Goal: Task Accomplishment & Management: Complete application form

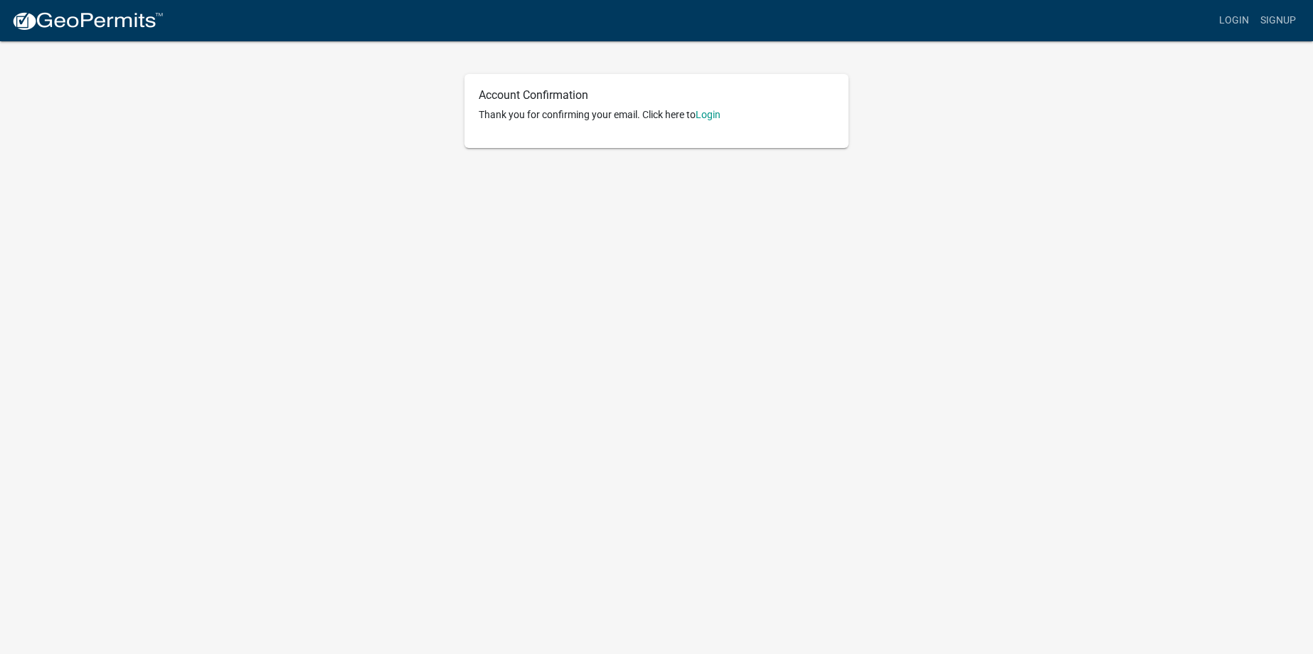
click at [720, 108] on p "Thank you for confirming your email. Click here to [GEOGRAPHIC_DATA]" at bounding box center [657, 114] width 356 height 15
click at [717, 112] on link "Login" at bounding box center [708, 114] width 25 height 11
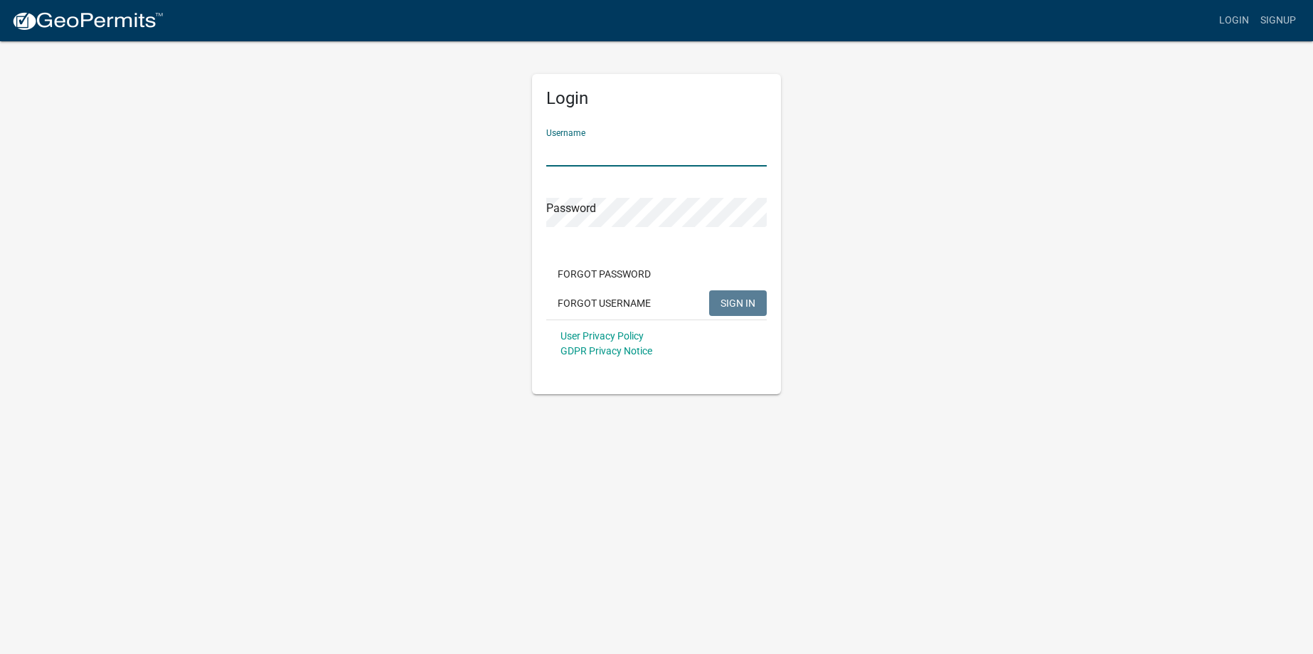
click at [659, 153] on input "Username" at bounding box center [656, 151] width 221 height 29
type input "[EMAIL_ADDRESS][DOMAIN_NAME]"
click at [718, 297] on button "SIGN IN" at bounding box center [738, 303] width 58 height 26
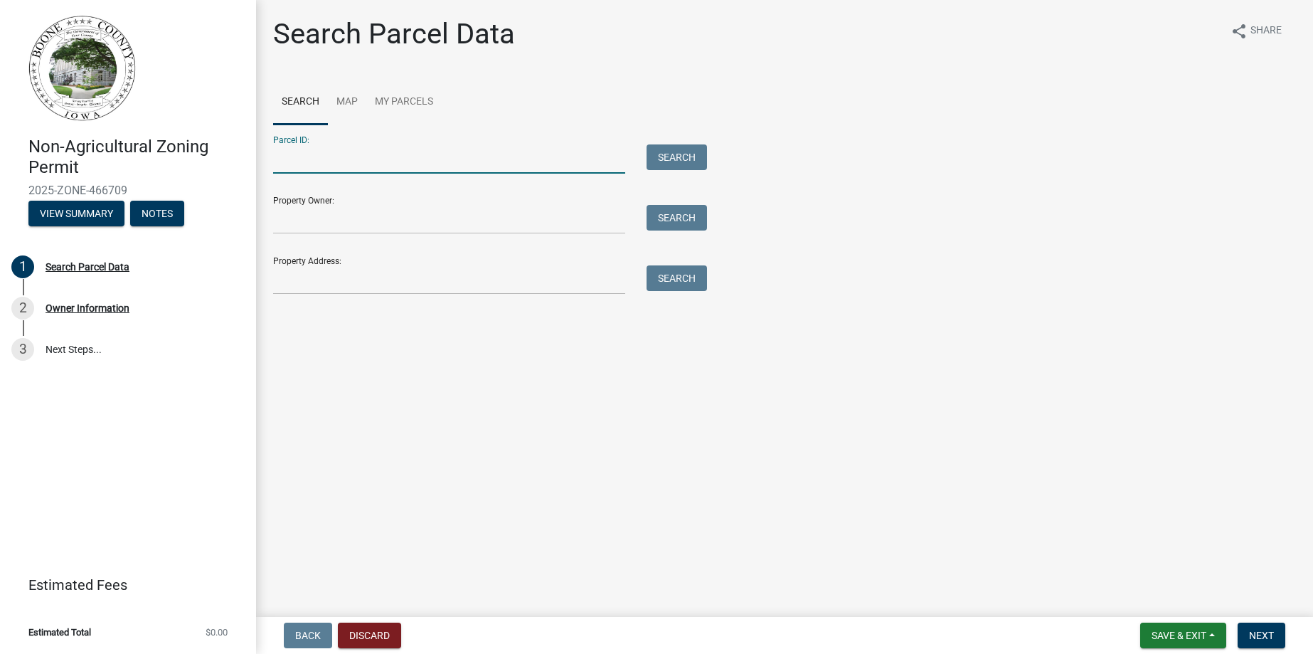
click at [310, 163] on input "Parcel ID:" at bounding box center [449, 158] width 352 height 29
click at [312, 169] on input "Parcel ID:" at bounding box center [449, 158] width 352 height 29
drag, startPoint x: 305, startPoint y: 200, endPoint x: 312, endPoint y: 213, distance: 14.3
click at [305, 201] on div "Property Owner: Search" at bounding box center [486, 209] width 427 height 49
click at [312, 216] on input "Property Owner:" at bounding box center [449, 219] width 352 height 29
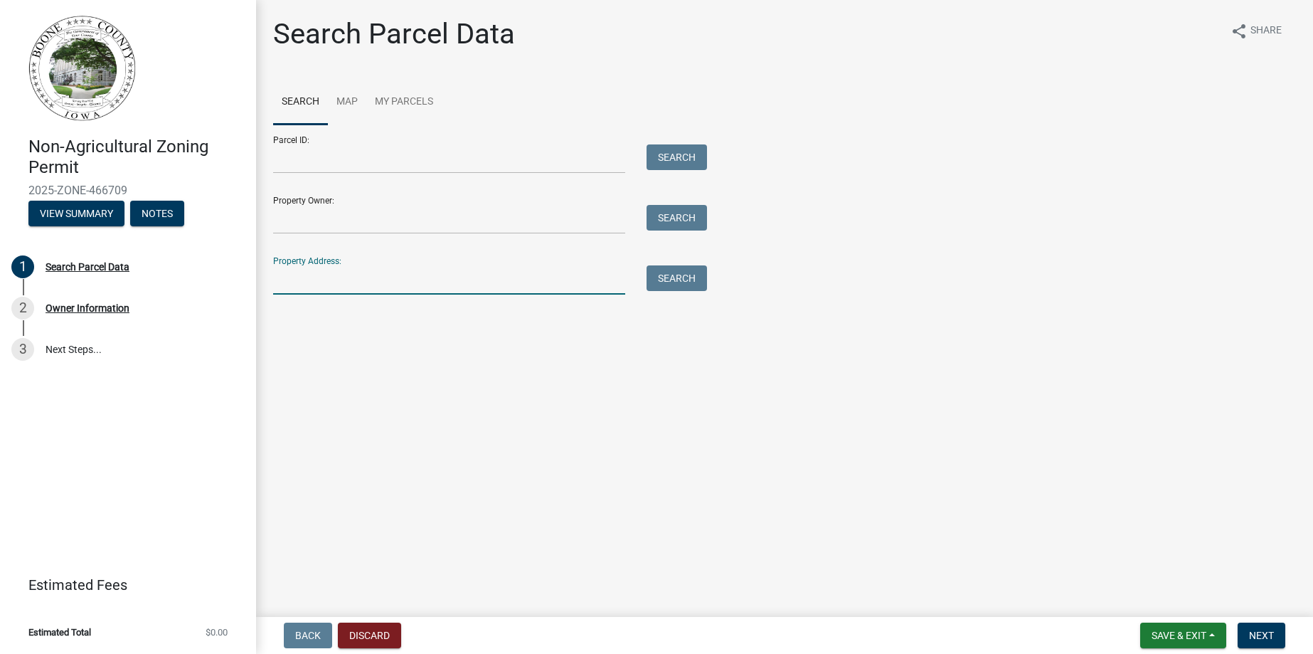
click at [277, 280] on input "Property Address:" at bounding box center [449, 279] width 352 height 29
click at [304, 282] on input "Property Address:" at bounding box center [449, 279] width 352 height 29
paste input "2227 229th Pl. Ames, IA"
click at [679, 282] on button "Search" at bounding box center [677, 278] width 60 height 26
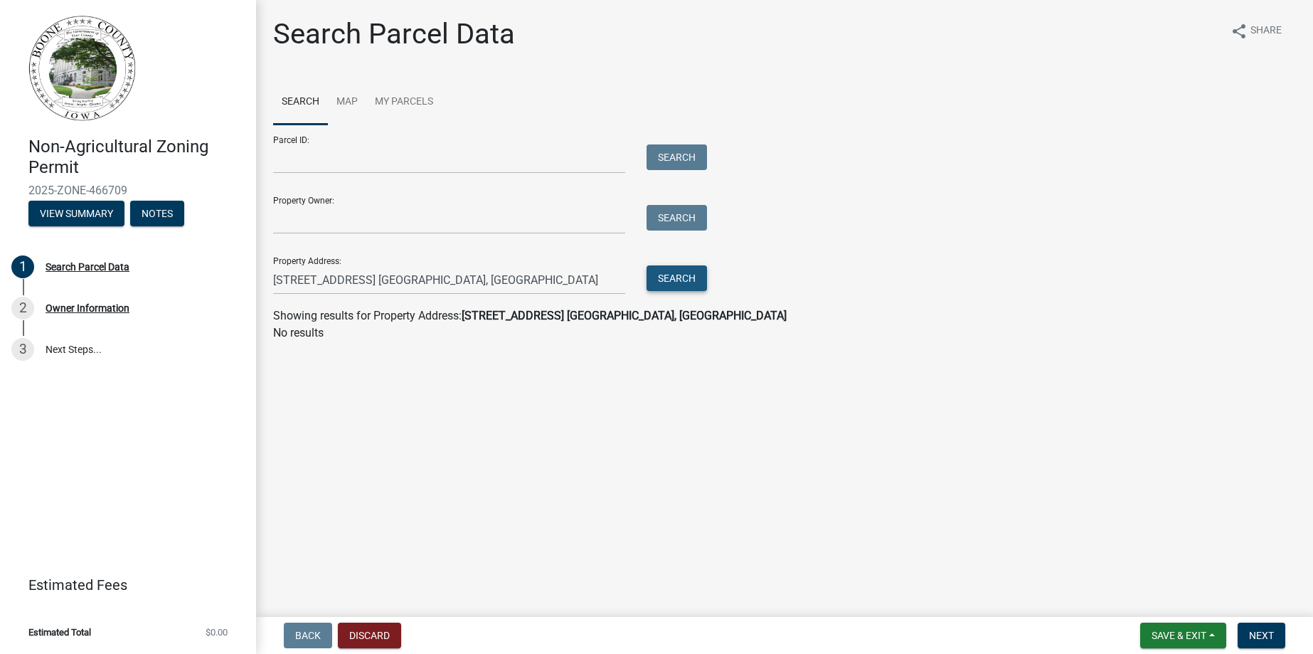
click at [683, 278] on button "Search" at bounding box center [677, 278] width 60 height 26
drag, startPoint x: 408, startPoint y: 274, endPoint x: 339, endPoint y: 282, distance: 68.8
click at [339, 282] on input "2227 229th Pl. Ames, IA" at bounding box center [449, 279] width 352 height 29
type input "2227 229th Place"
click at [681, 281] on button "Search" at bounding box center [677, 278] width 60 height 26
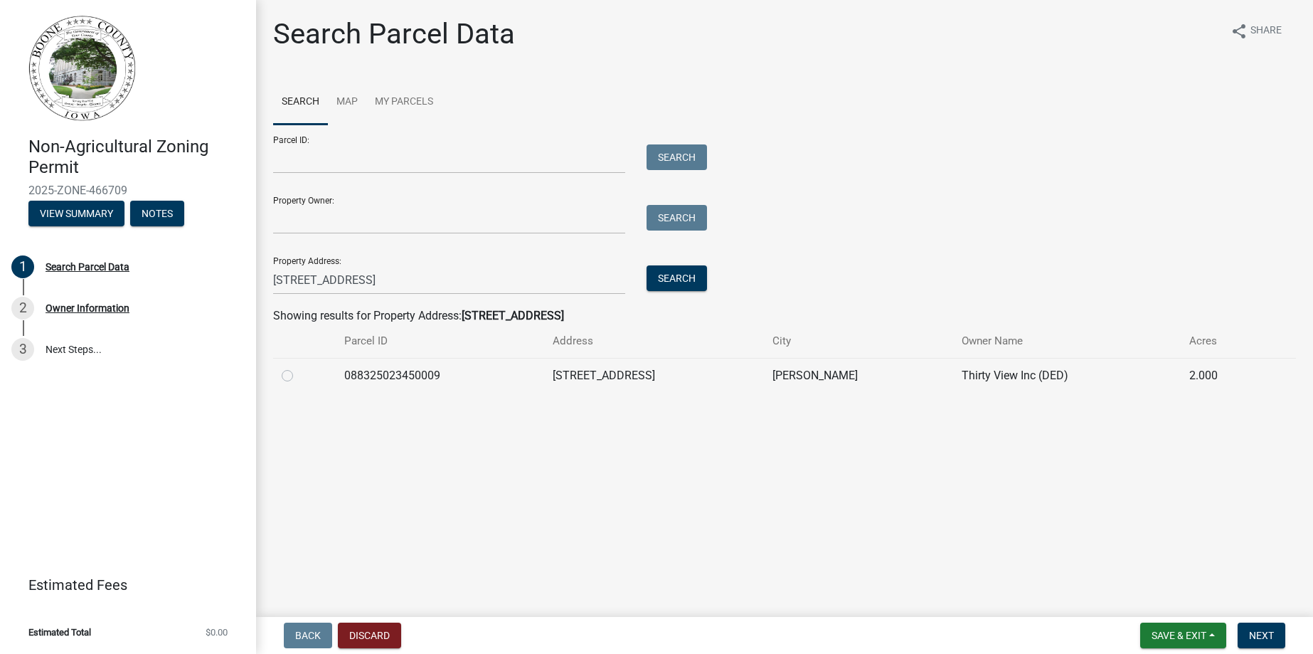
click at [811, 376] on td "[PERSON_NAME]" at bounding box center [858, 375] width 188 height 35
click at [299, 367] on label at bounding box center [299, 367] width 0 height 0
click at [299, 371] on input "radio" at bounding box center [303, 371] width 9 height 9
radio input "true"
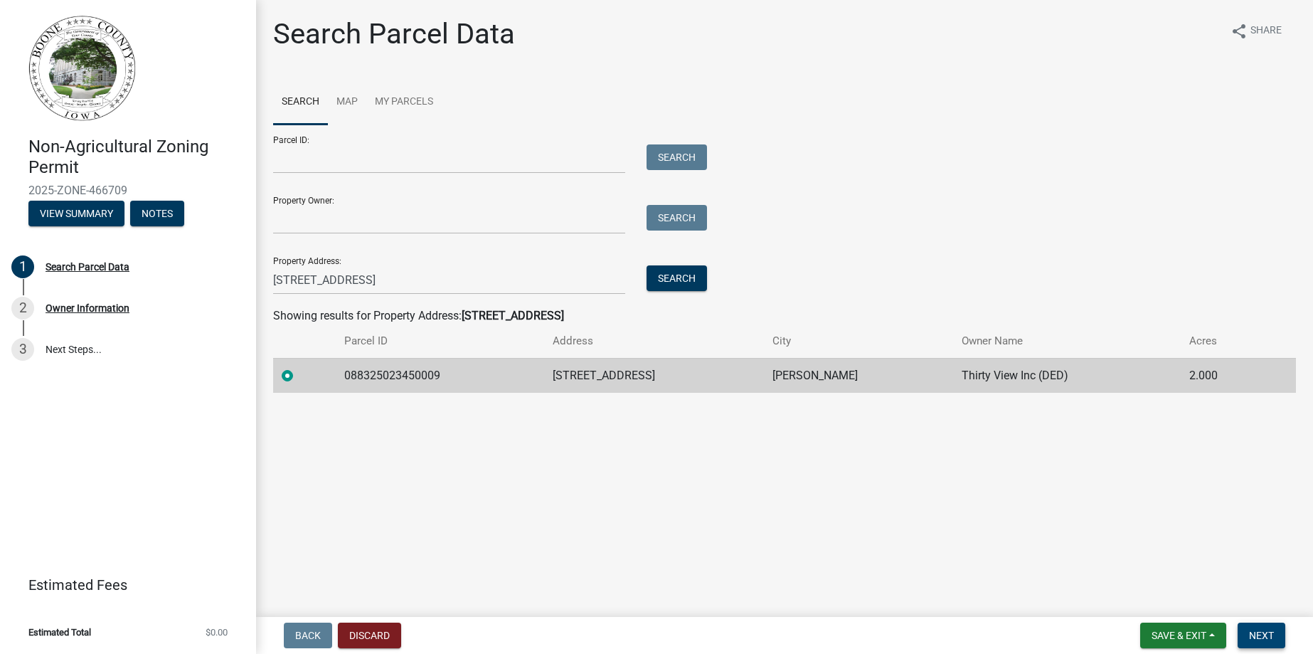
click at [1266, 633] on span "Next" at bounding box center [1261, 635] width 25 height 11
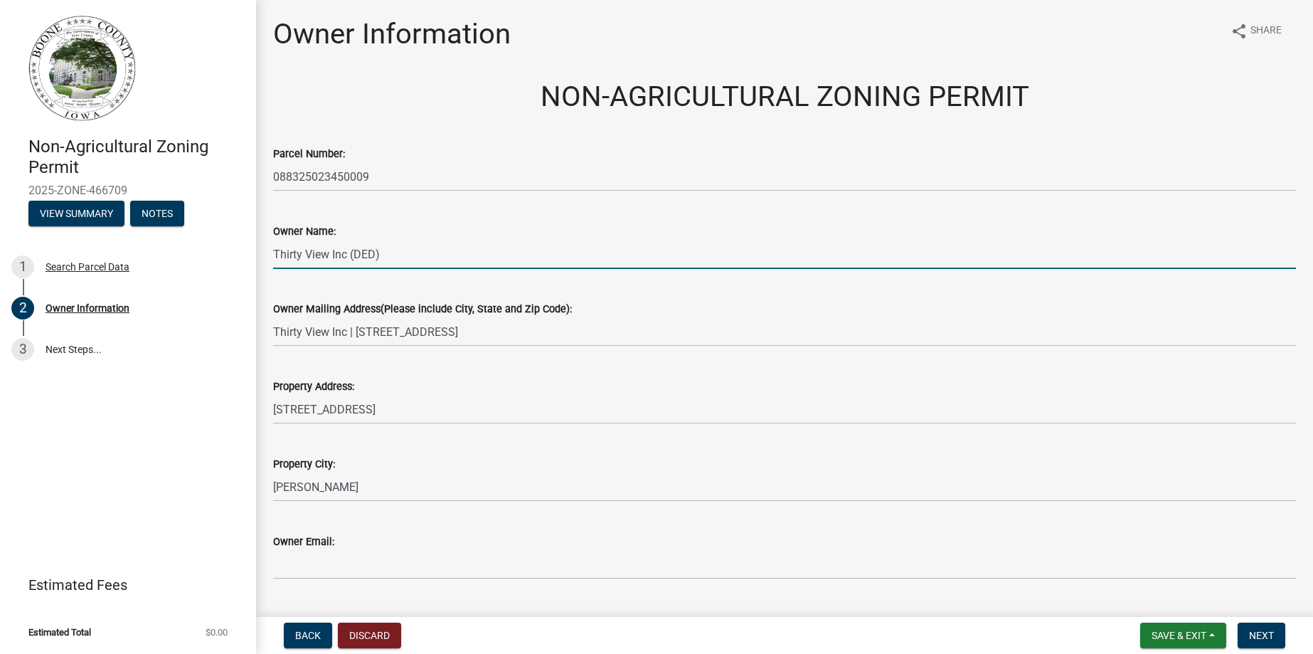
drag, startPoint x: 381, startPoint y: 255, endPoint x: 259, endPoint y: 255, distance: 121.6
click at [259, 255] on div "Owner Information share Share NON-AGRICULTURAL ZONING PERMIT Parcel Number: 088…" at bounding box center [784, 423] width 1057 height 812
click at [437, 253] on input "Thirty View Inc (DED)" at bounding box center [784, 254] width 1023 height 29
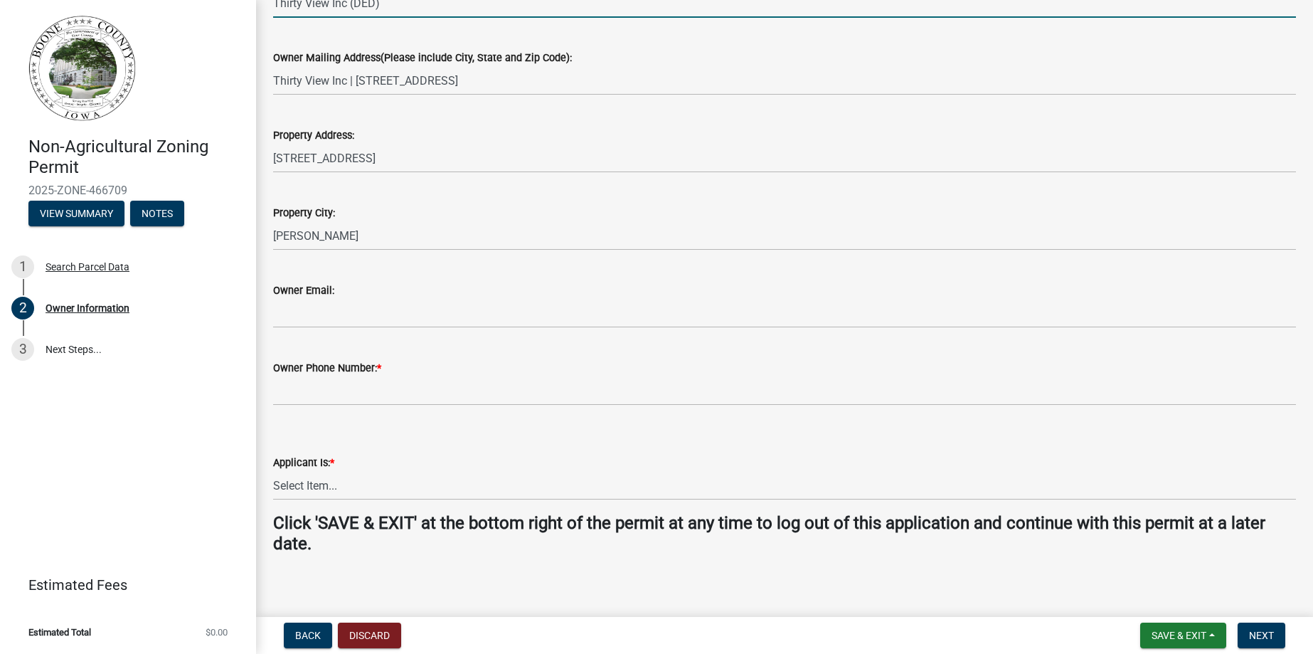
scroll to position [261, 0]
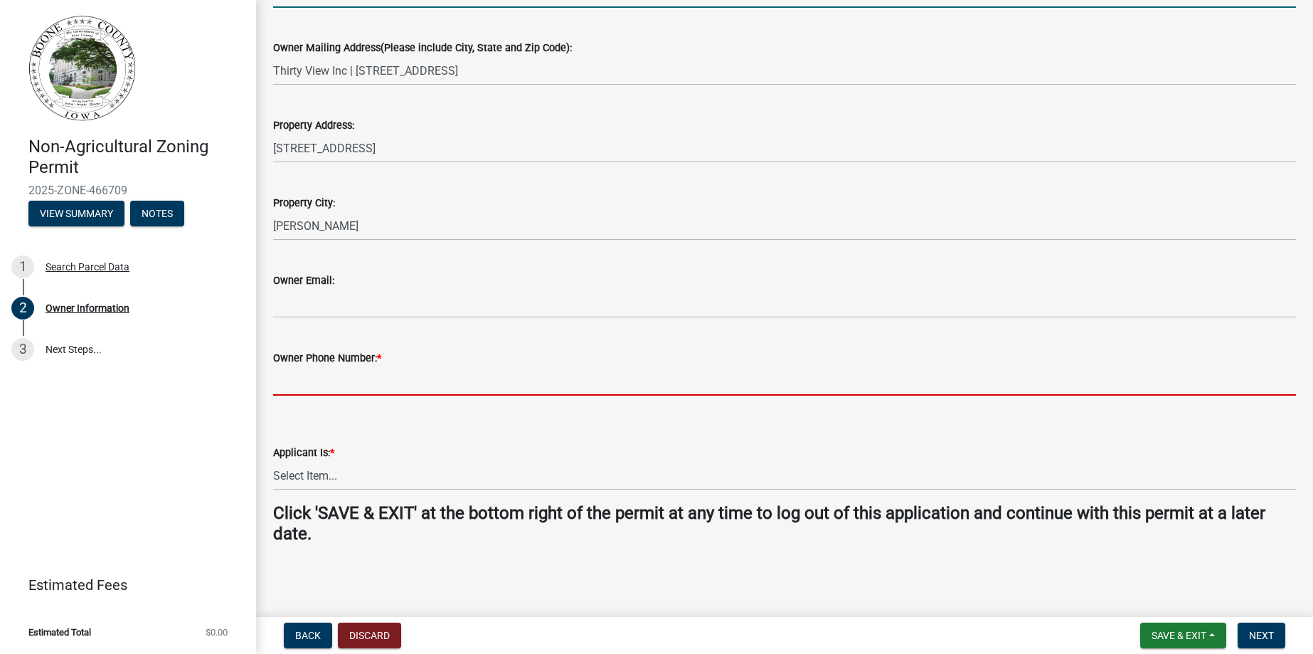
click at [362, 377] on input "Owner Phone Number: *" at bounding box center [784, 380] width 1023 height 29
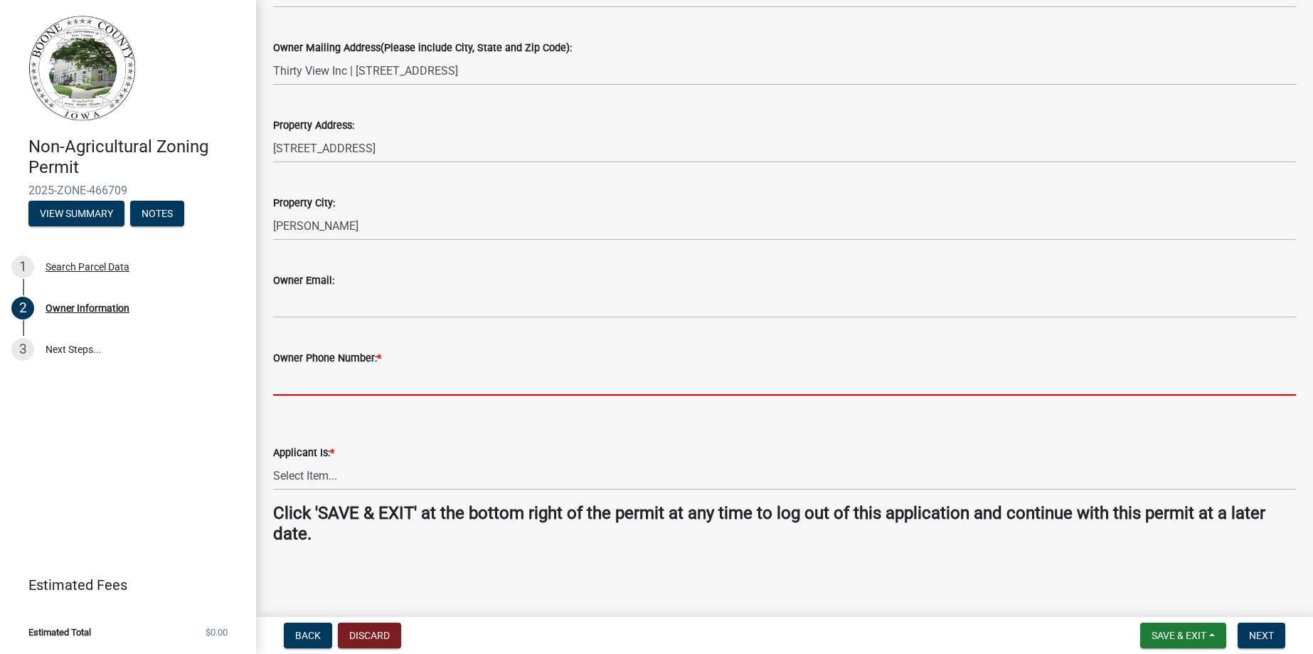
click at [444, 435] on div "Applicant Is: * Select Item... The Property Owner A contractor who has register…" at bounding box center [784, 448] width 1023 height 83
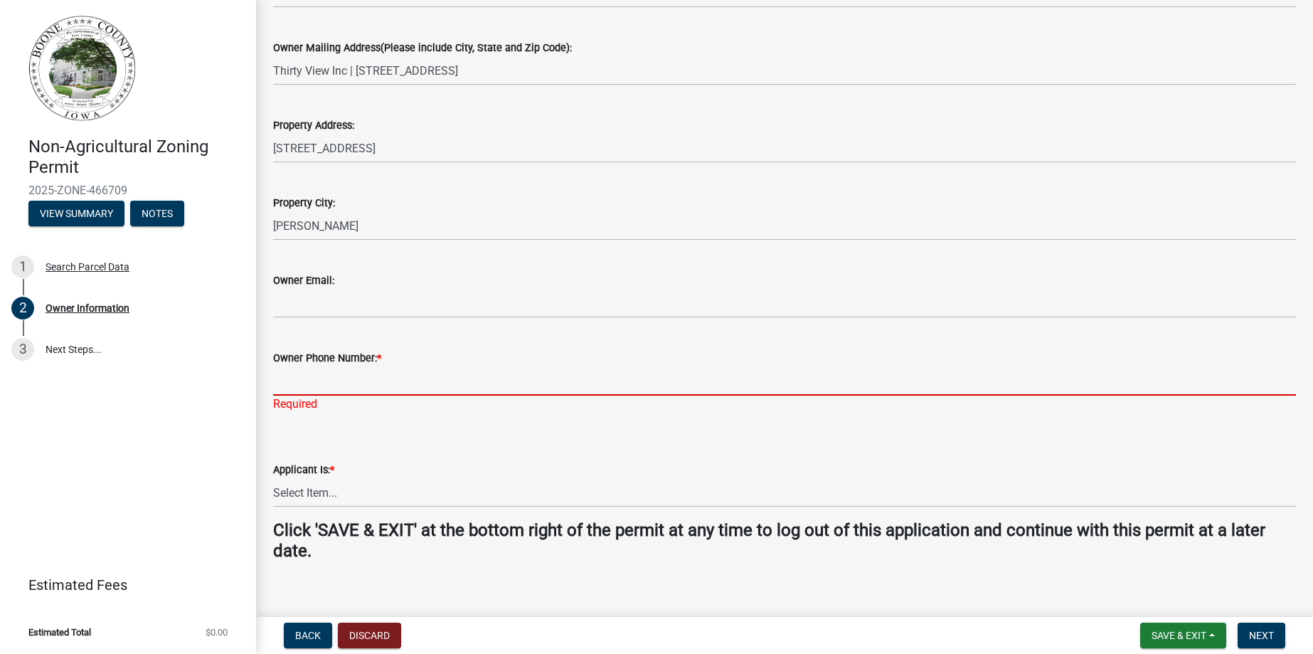
click at [321, 391] on input "Owner Phone Number: *" at bounding box center [784, 380] width 1023 height 29
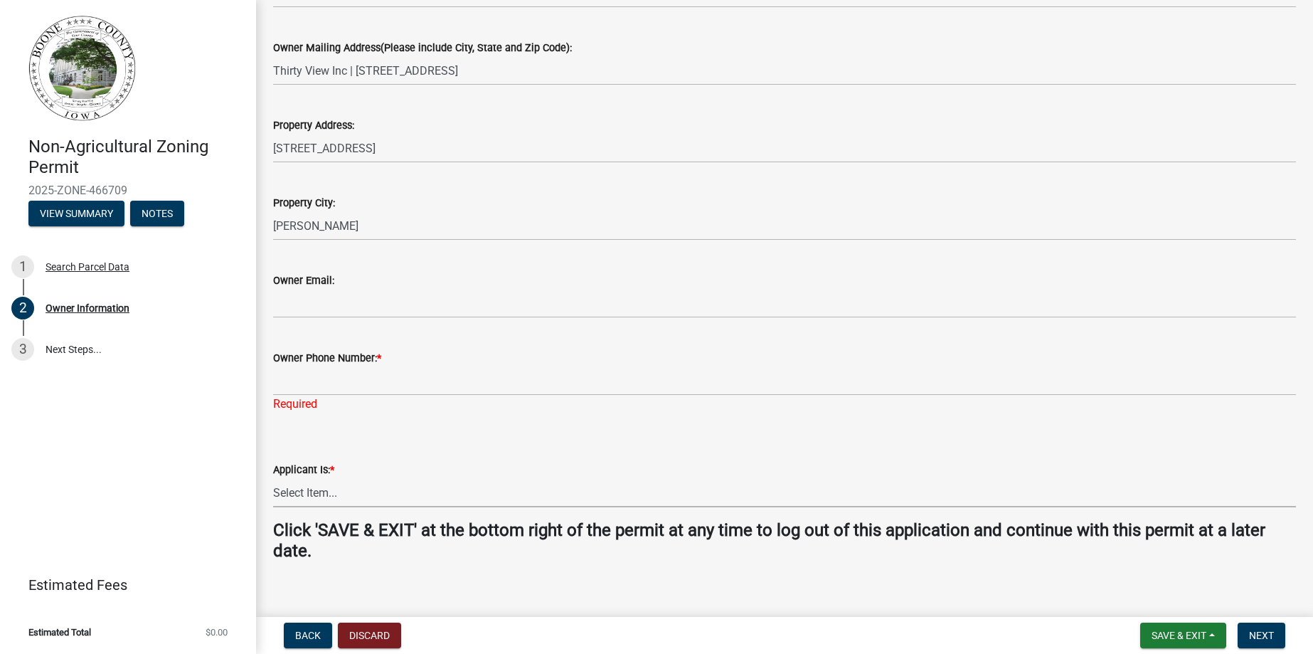
click at [325, 494] on select "Select Item... The Property Owner A contractor who has registered with Boone Co…" at bounding box center [784, 492] width 1023 height 29
click at [273, 478] on select "Select Item... The Property Owner A contractor who has registered with Boone Co…" at bounding box center [784, 492] width 1023 height 29
select select "3ed4f874-923c-41ae-a2fd-53bc5685aa09"
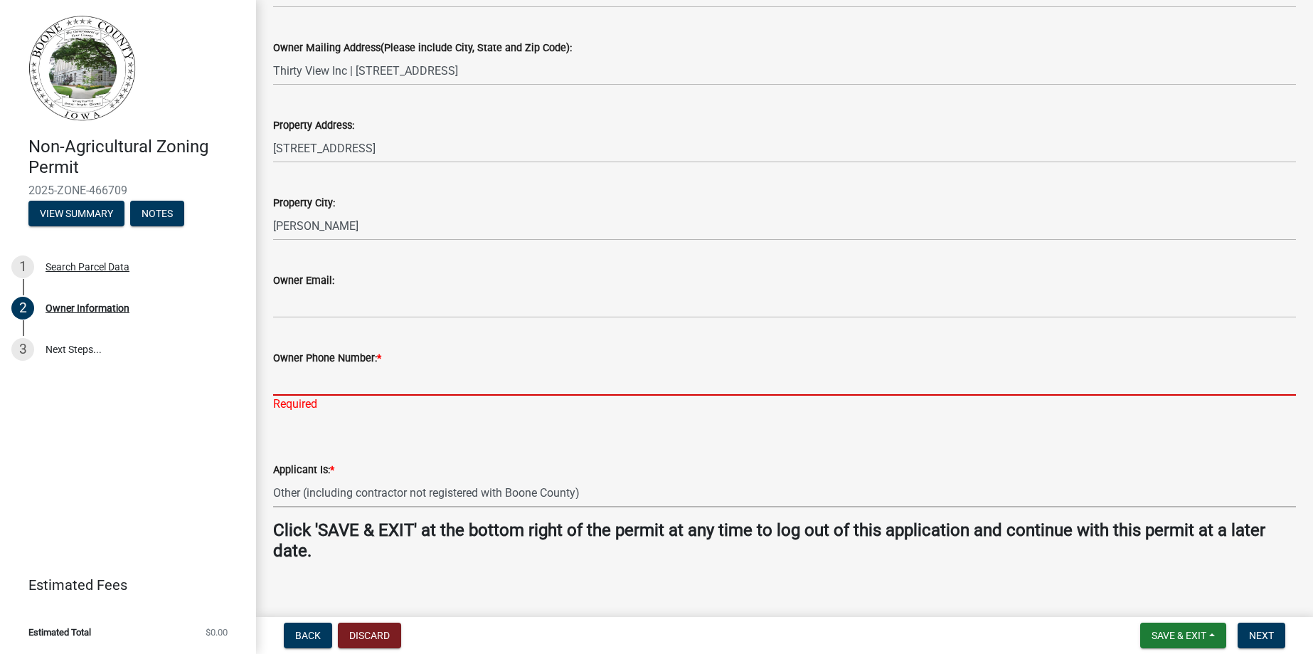
click at [320, 385] on input "Owner Phone Number: *" at bounding box center [784, 380] width 1023 height 29
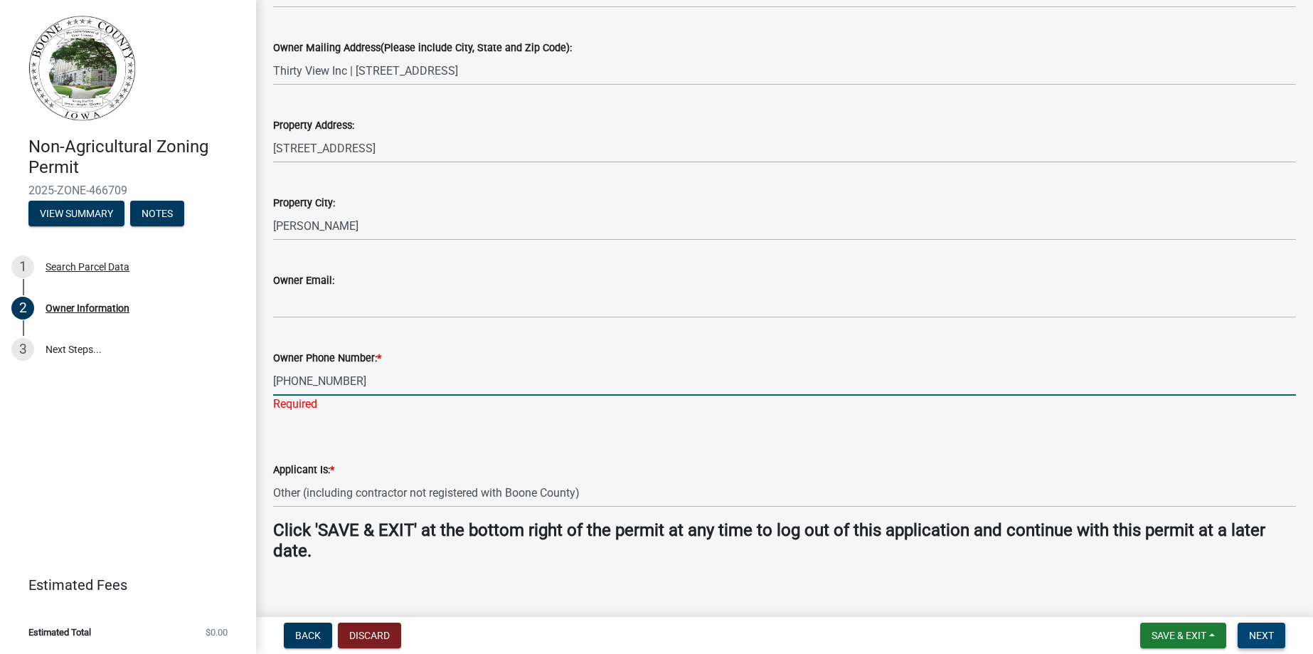
type input "[PHONE_NUMBER]"
click at [1254, 637] on span "Next" at bounding box center [1261, 635] width 25 height 11
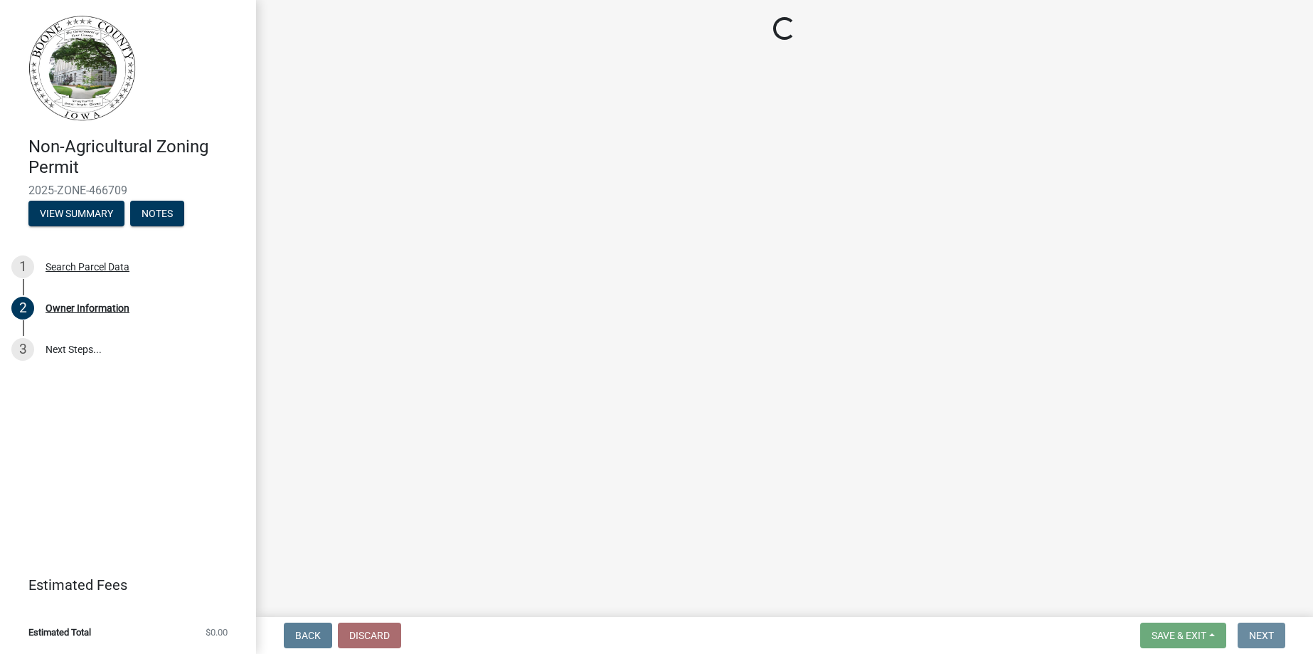
scroll to position [0, 0]
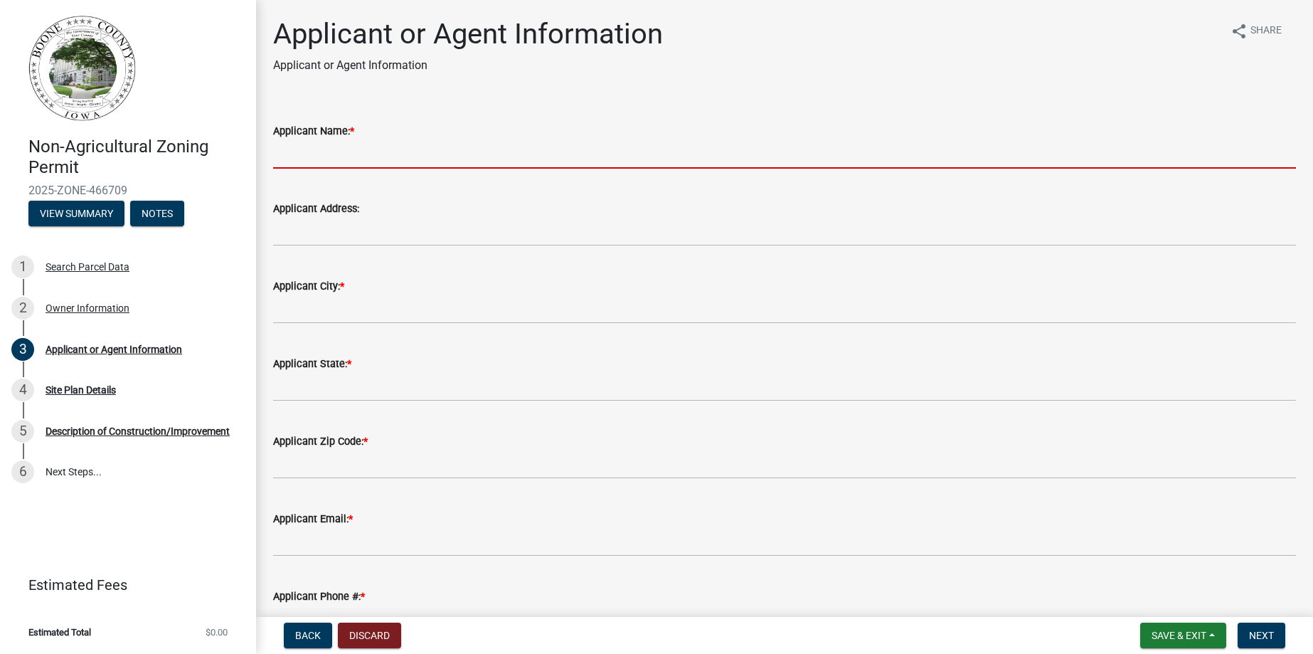
click at [352, 156] on input "Applicant Name: *" at bounding box center [784, 153] width 1023 height 29
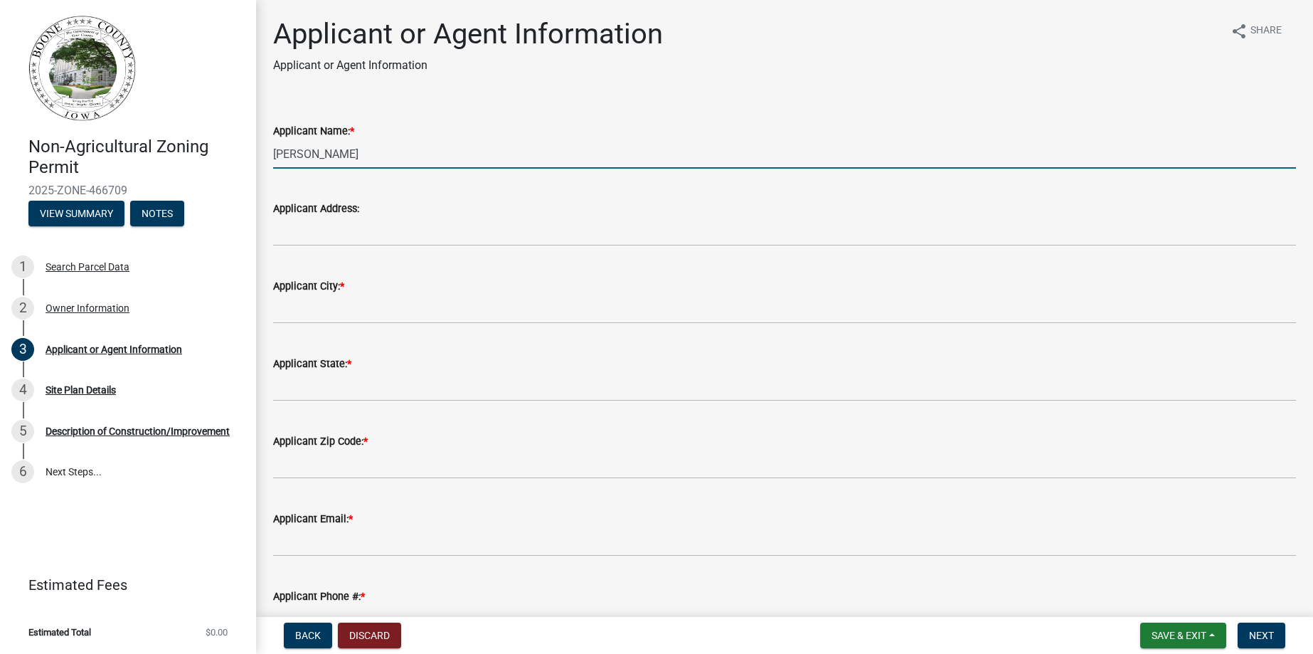
type input "[PERSON_NAME]"
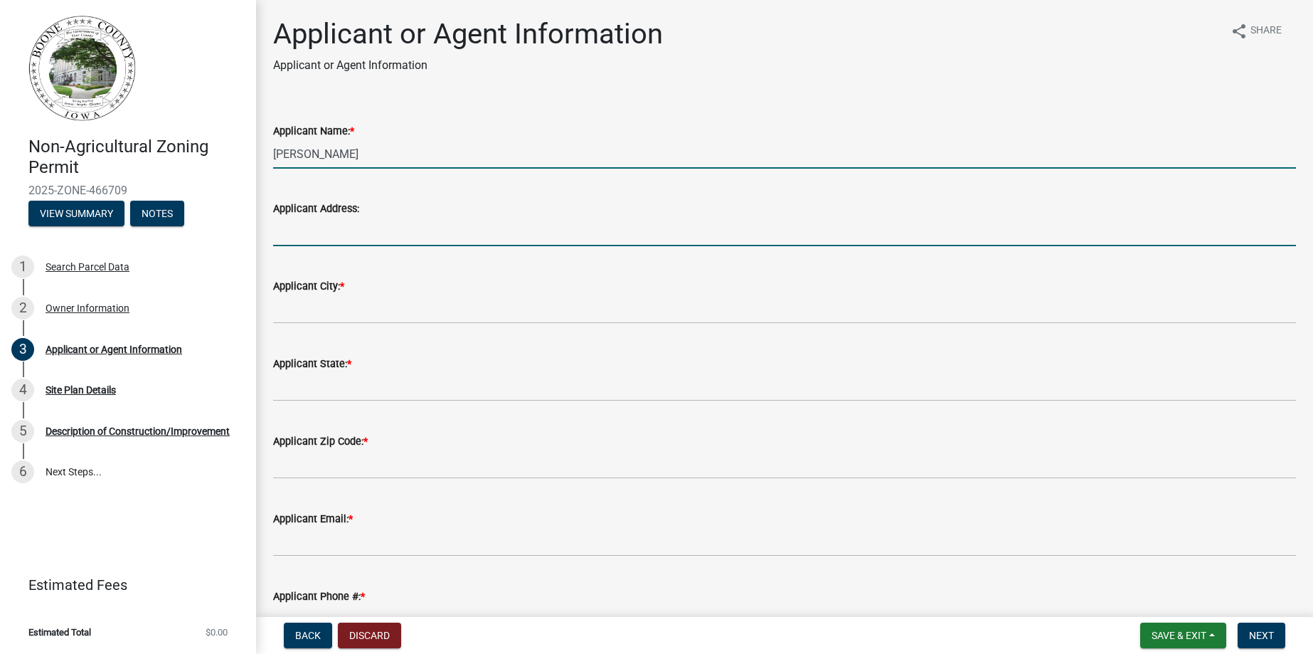
click at [315, 233] on input "Applicant Address:" at bounding box center [784, 231] width 1023 height 29
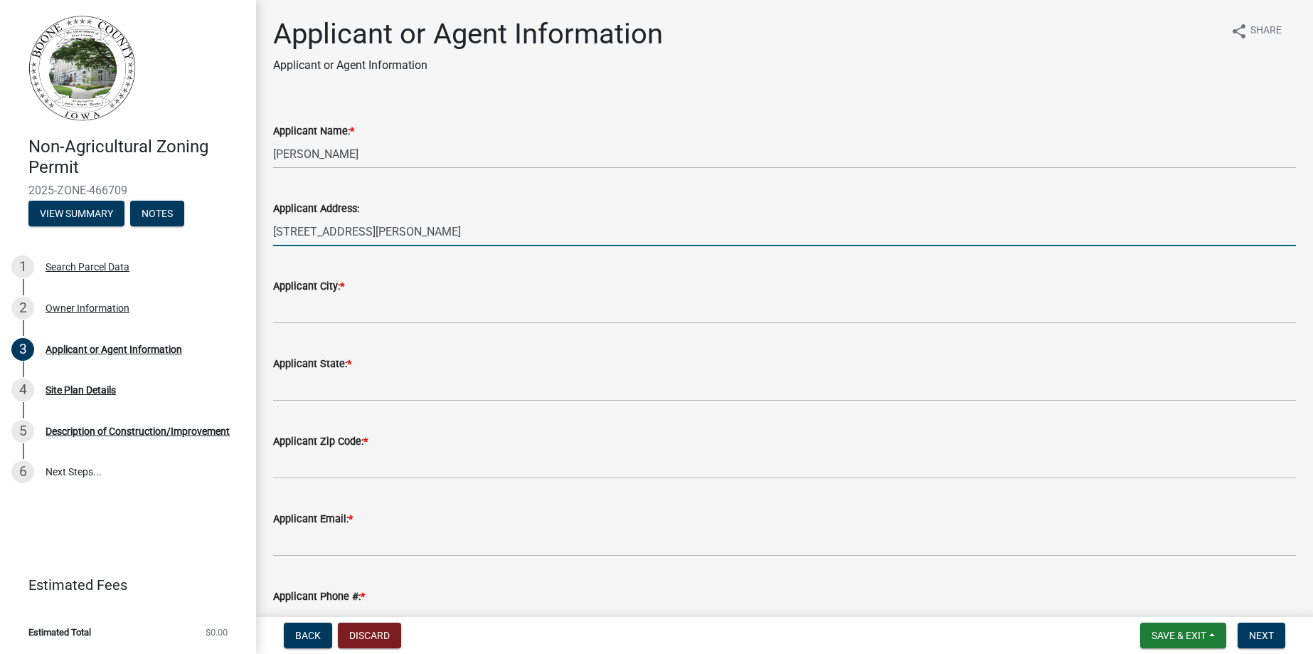
drag, startPoint x: 465, startPoint y: 227, endPoint x: 381, endPoint y: 227, distance: 84.6
click at [381, 227] on input "1717 E. Lincoln Way, Ames, IA 50010" at bounding box center [784, 231] width 1023 height 29
type input "[STREET_ADDRESS][PERSON_NAME]"
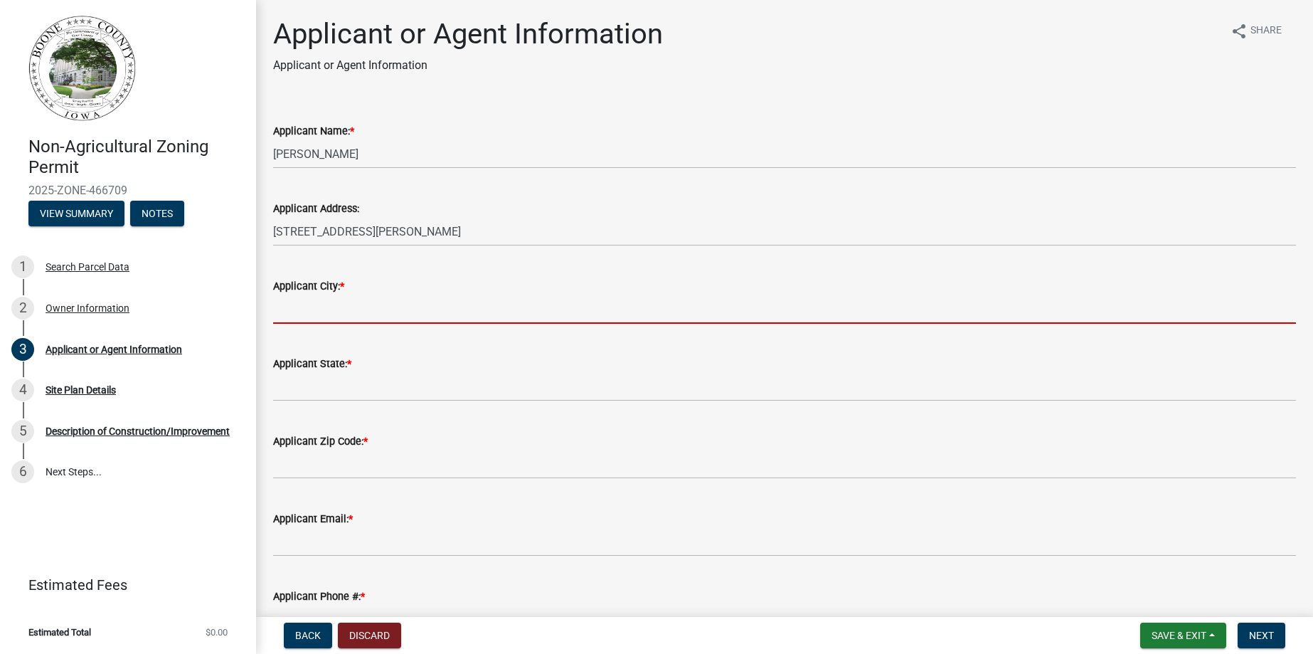
click at [314, 304] on input "Applicant City: *" at bounding box center [784, 308] width 1023 height 29
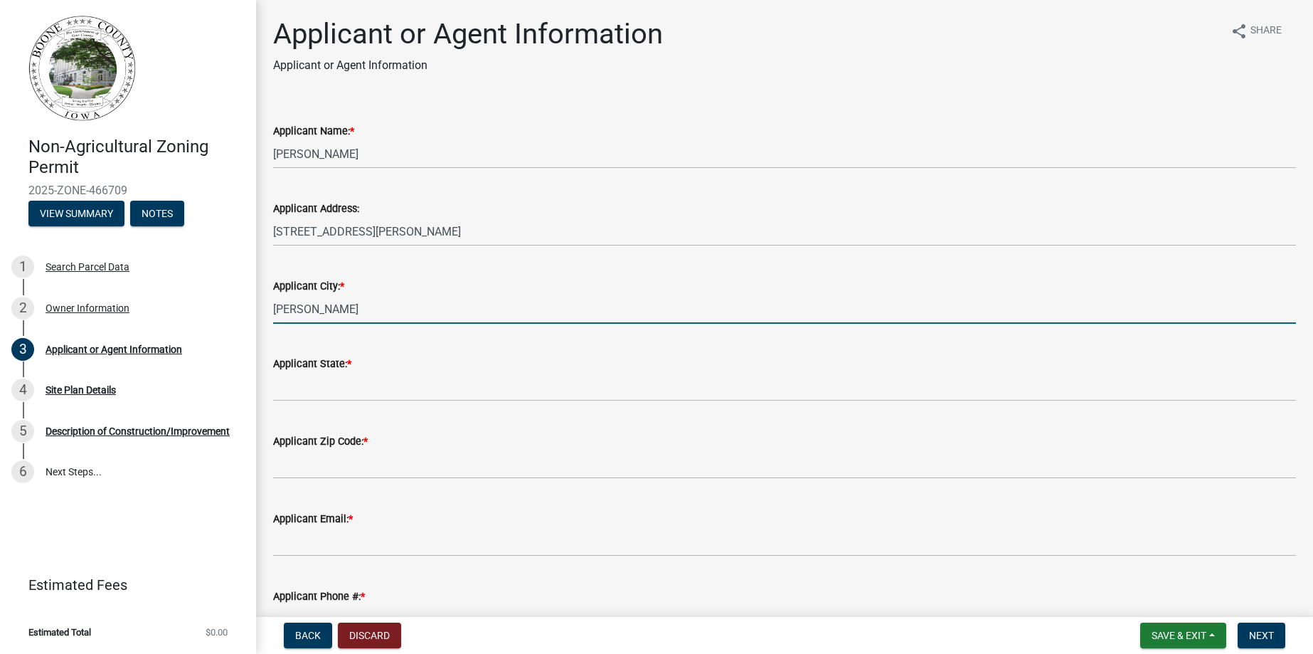
type input "[PERSON_NAME]"
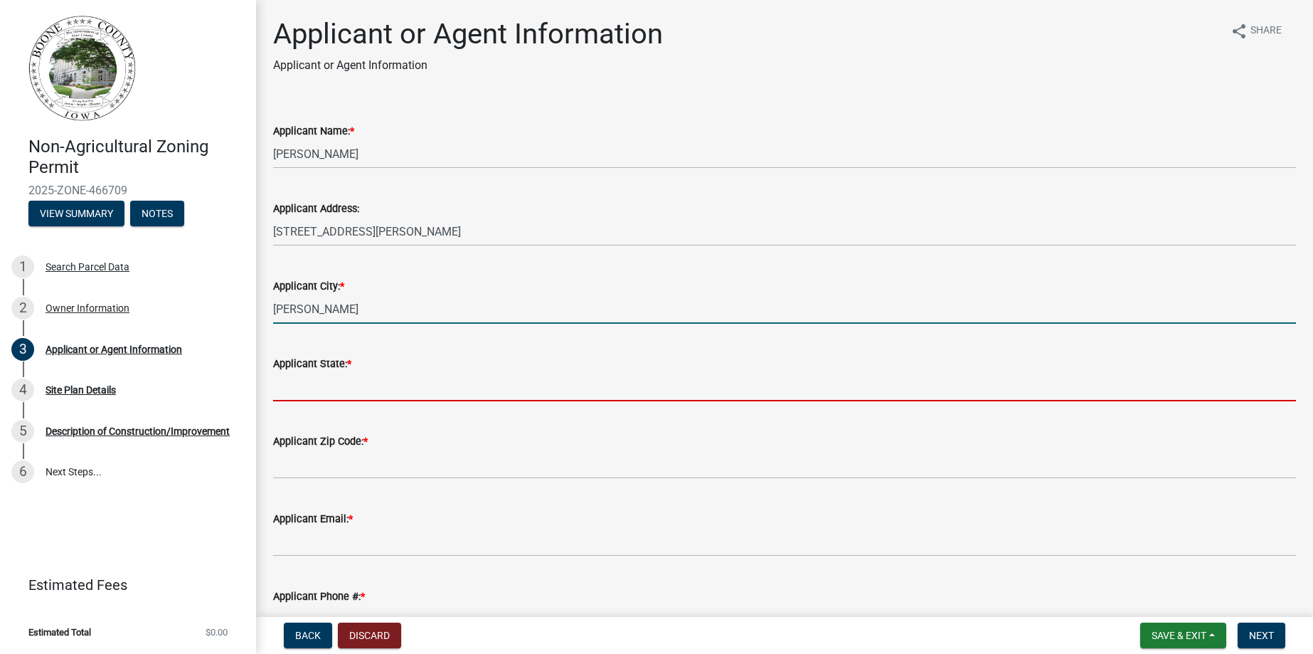
click at [306, 395] on input "Applicant State: *" at bounding box center [784, 386] width 1023 height 29
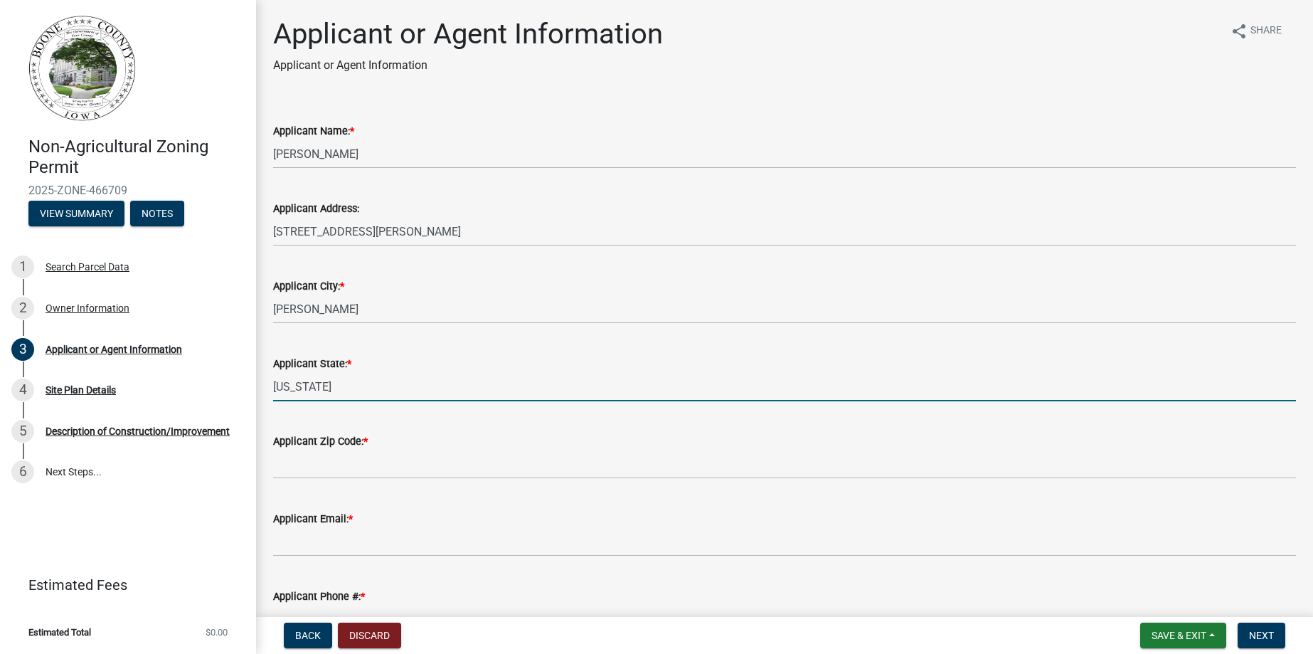
type input "[US_STATE]"
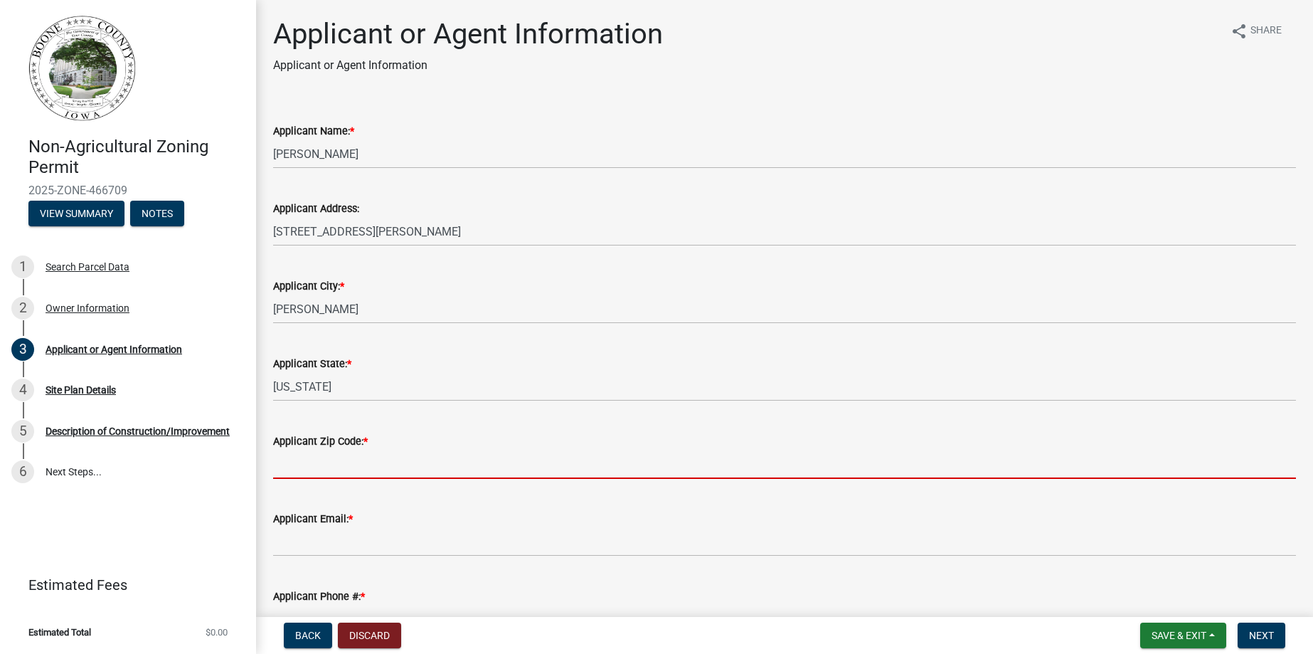
click at [308, 462] on input "Applicant Zip Code: *" at bounding box center [784, 464] width 1023 height 29
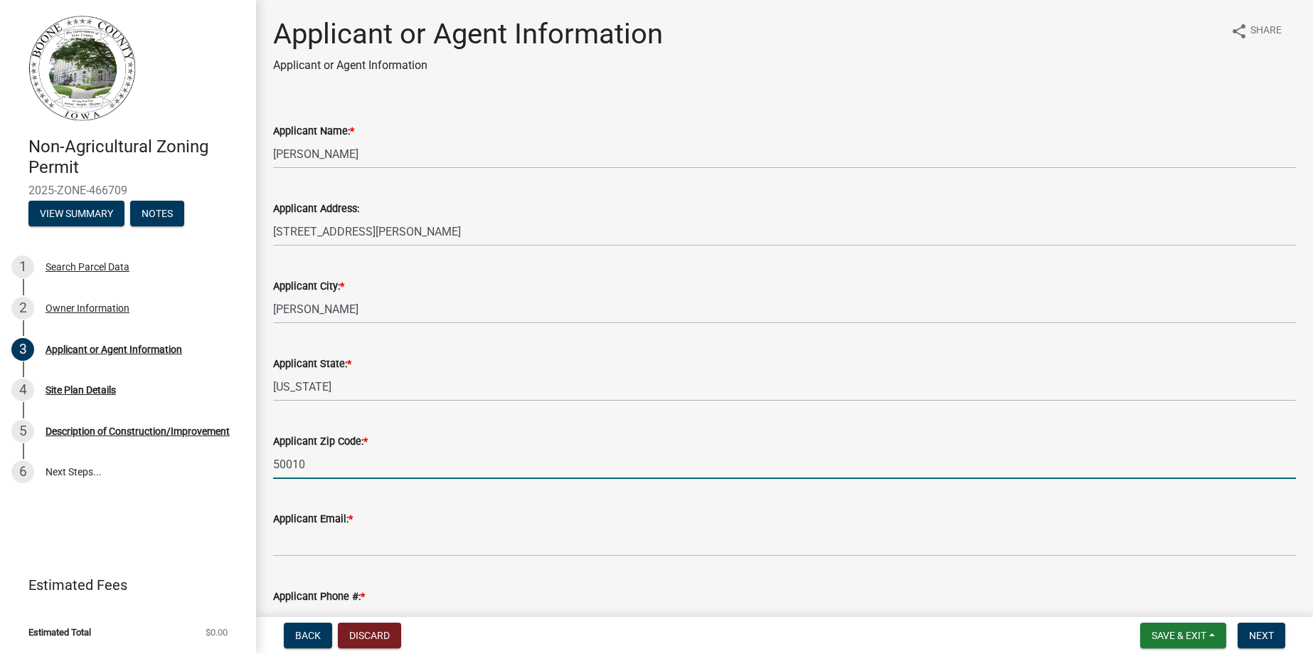
type input "50010"
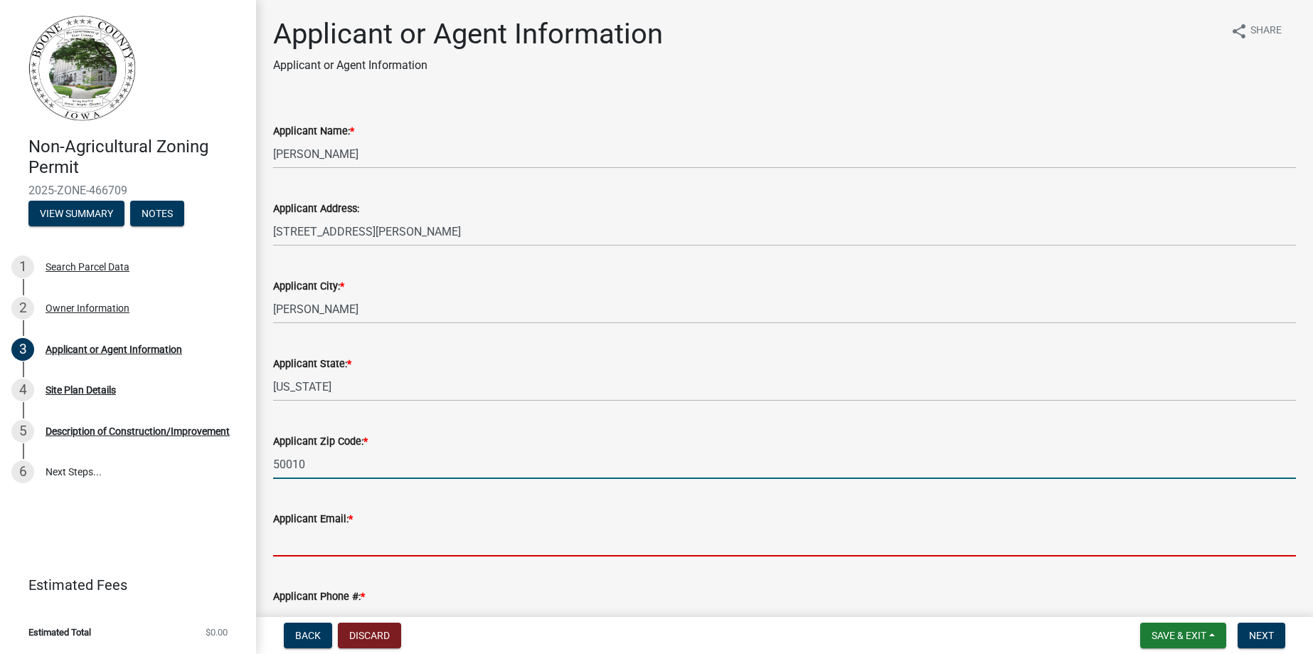
click at [322, 542] on input "Applicant Email: *" at bounding box center [784, 541] width 1023 height 29
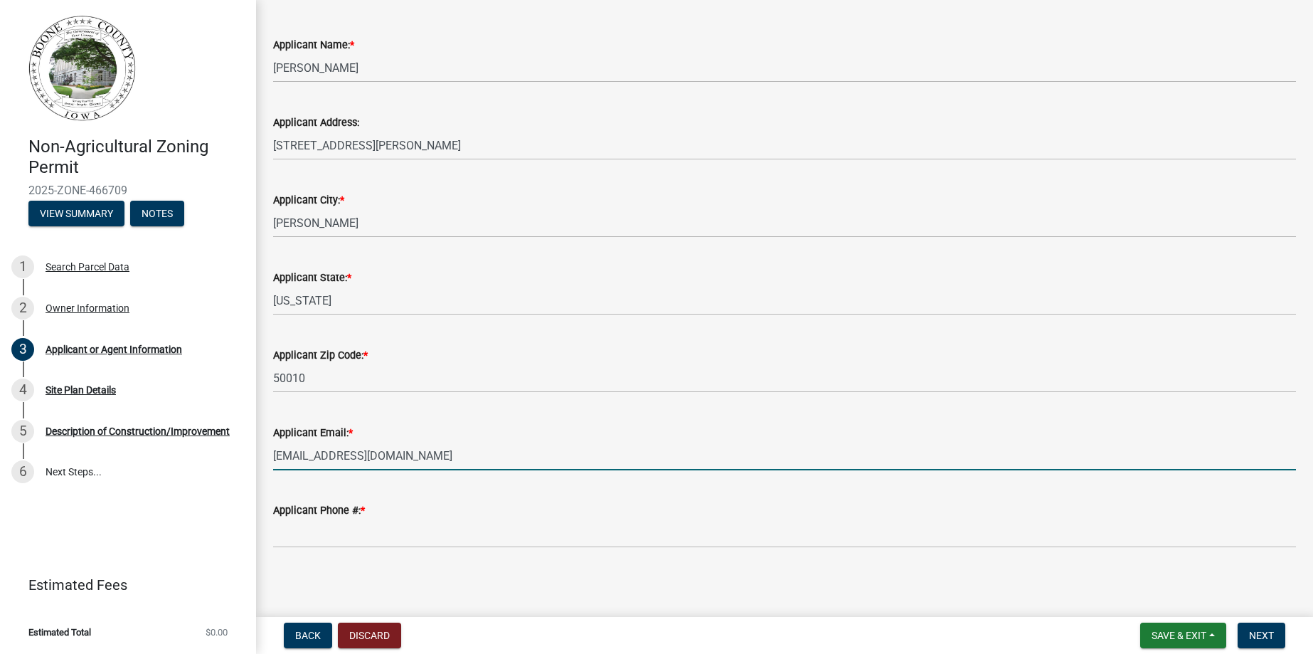
scroll to position [90, 0]
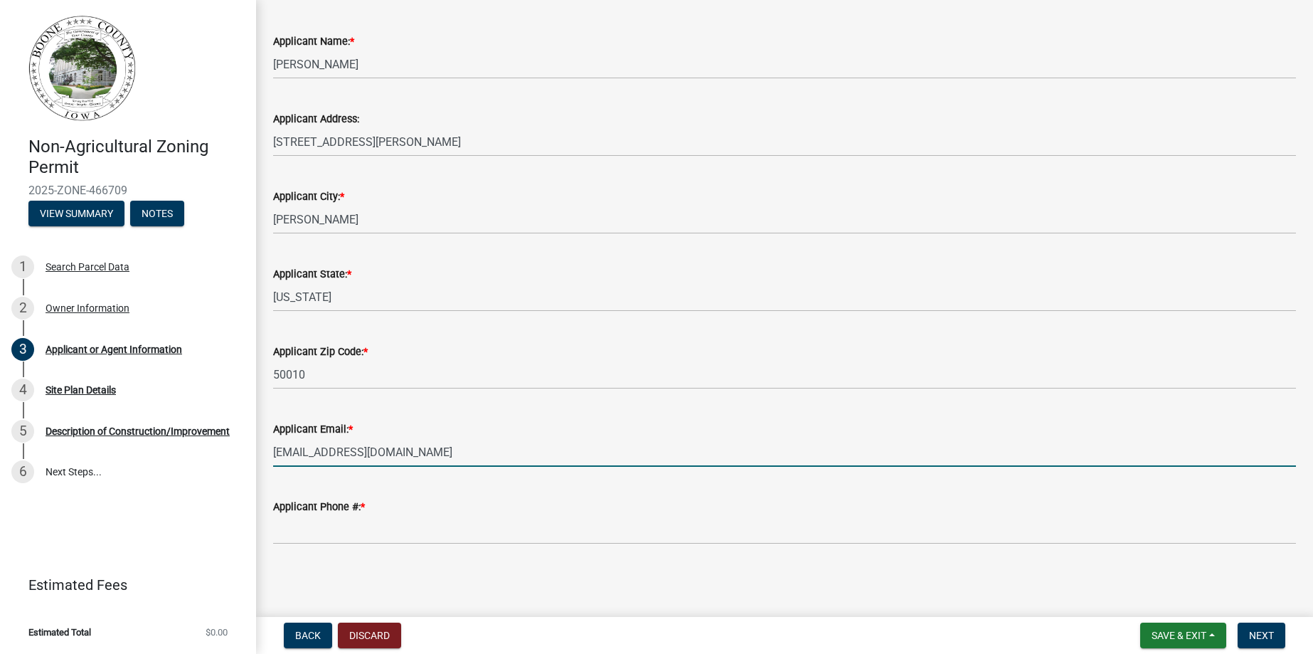
type input "[EMAIL_ADDRESS][DOMAIN_NAME]"
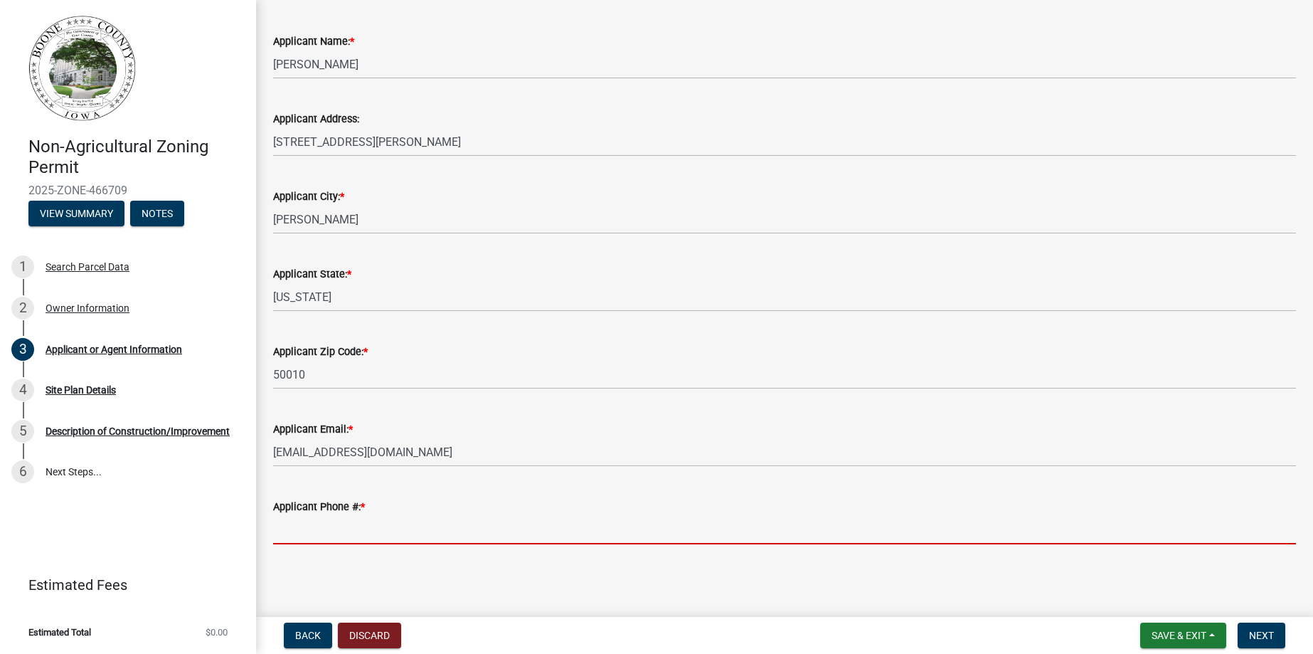
click at [341, 527] on input "Applicant Phone #: *" at bounding box center [784, 529] width 1023 height 29
click at [361, 527] on input "Applicant Phone #: *" at bounding box center [784, 529] width 1023 height 29
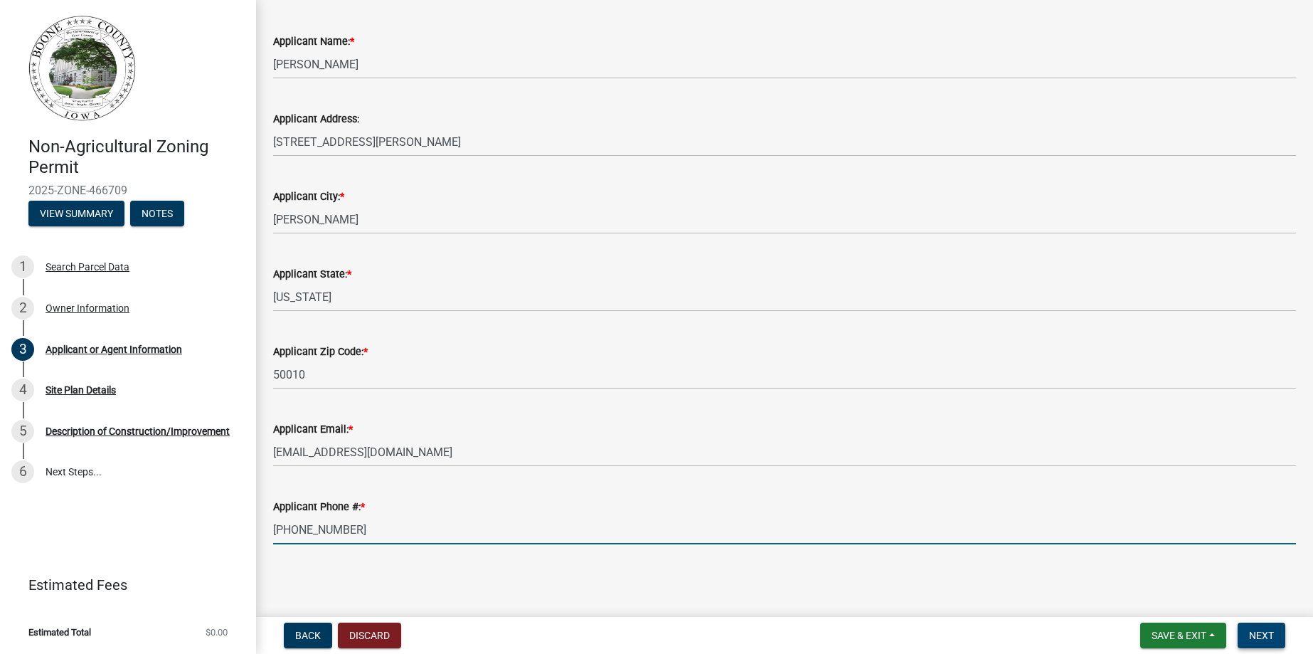
type input "[PHONE_NUMBER]"
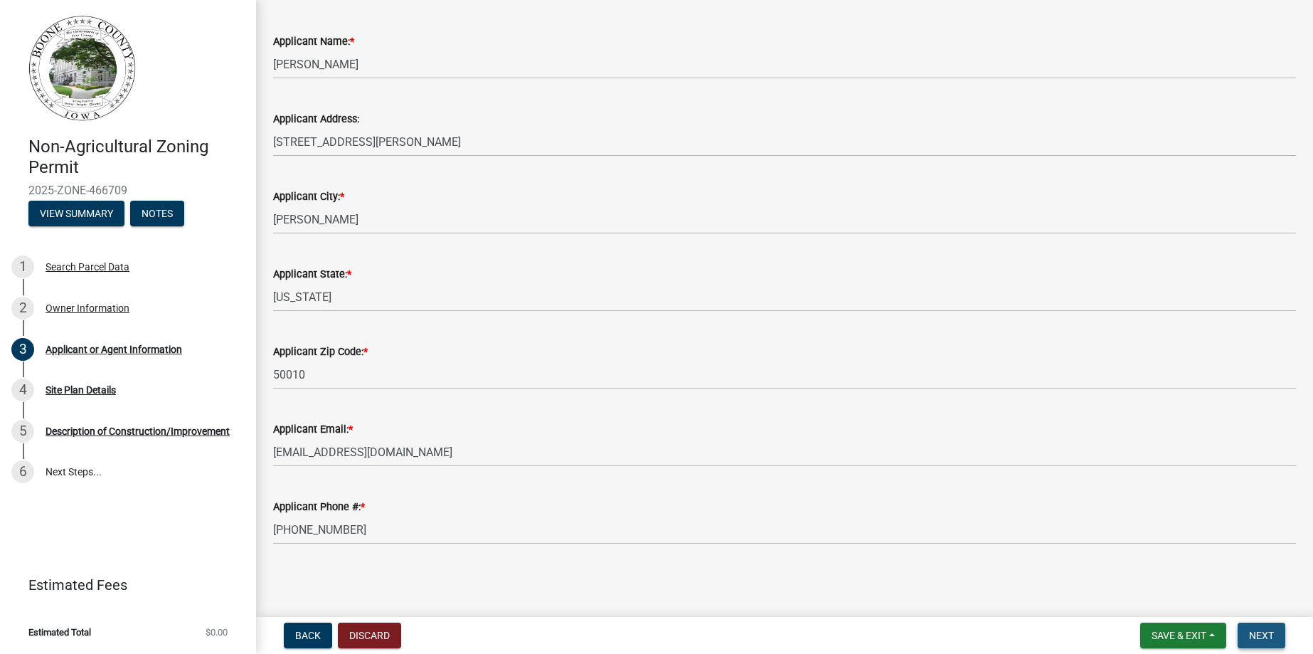
click at [1263, 634] on span "Next" at bounding box center [1261, 635] width 25 height 11
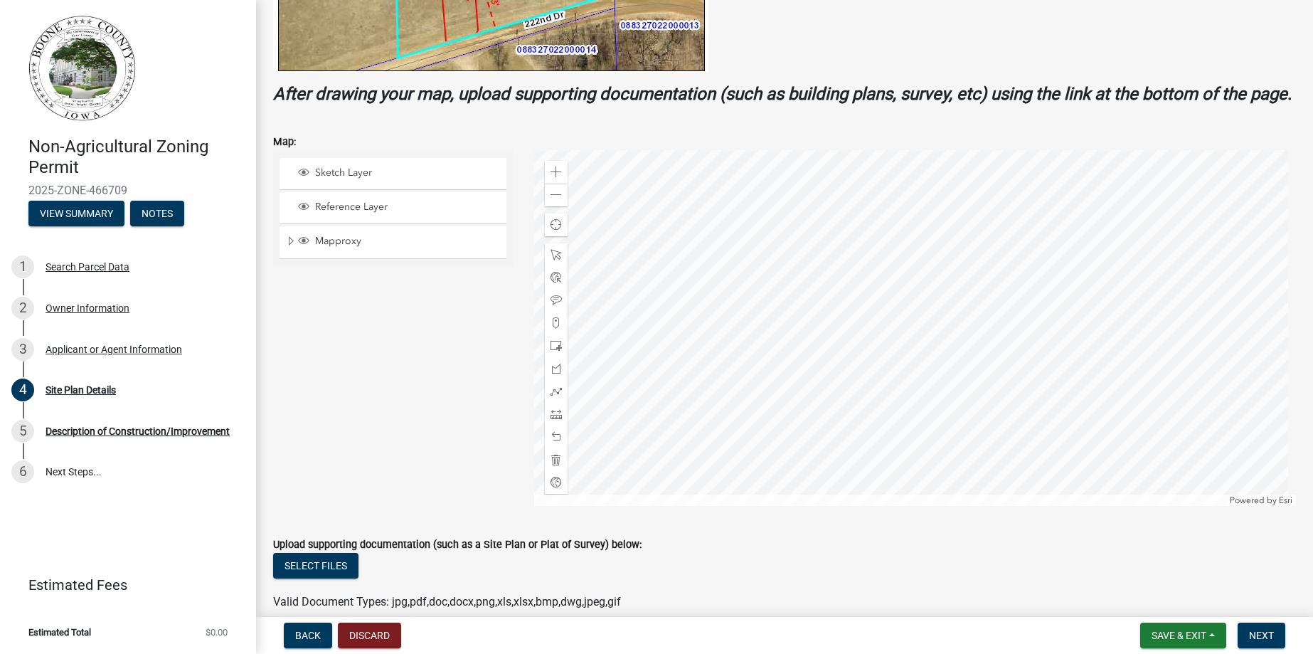
scroll to position [498, 0]
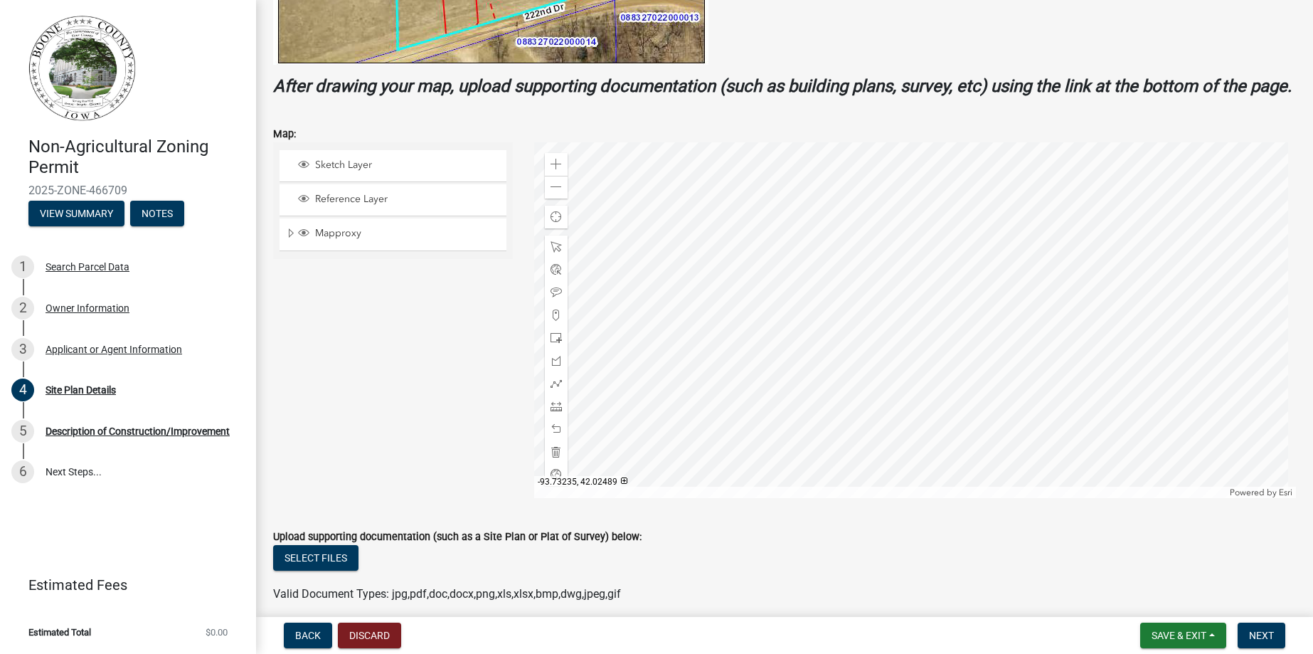
click at [915, 378] on div at bounding box center [915, 320] width 762 height 356
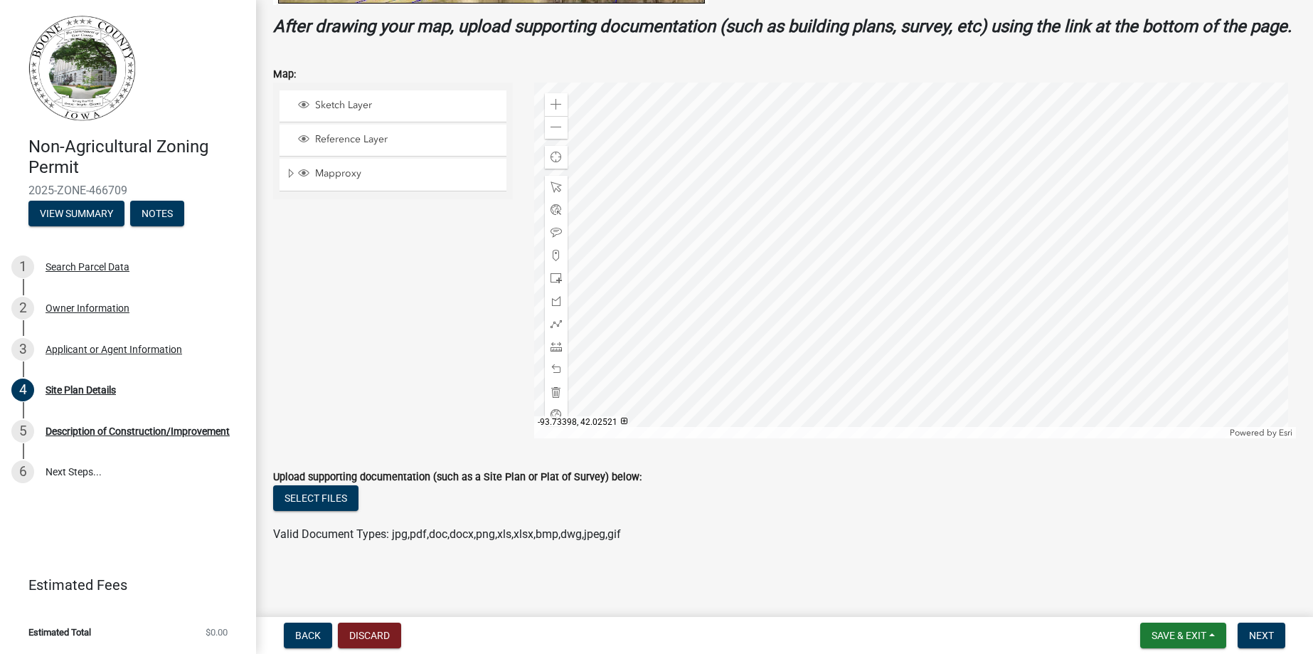
scroll to position [578, 0]
click at [358, 105] on span "Sketch Layer" at bounding box center [407, 105] width 190 height 13
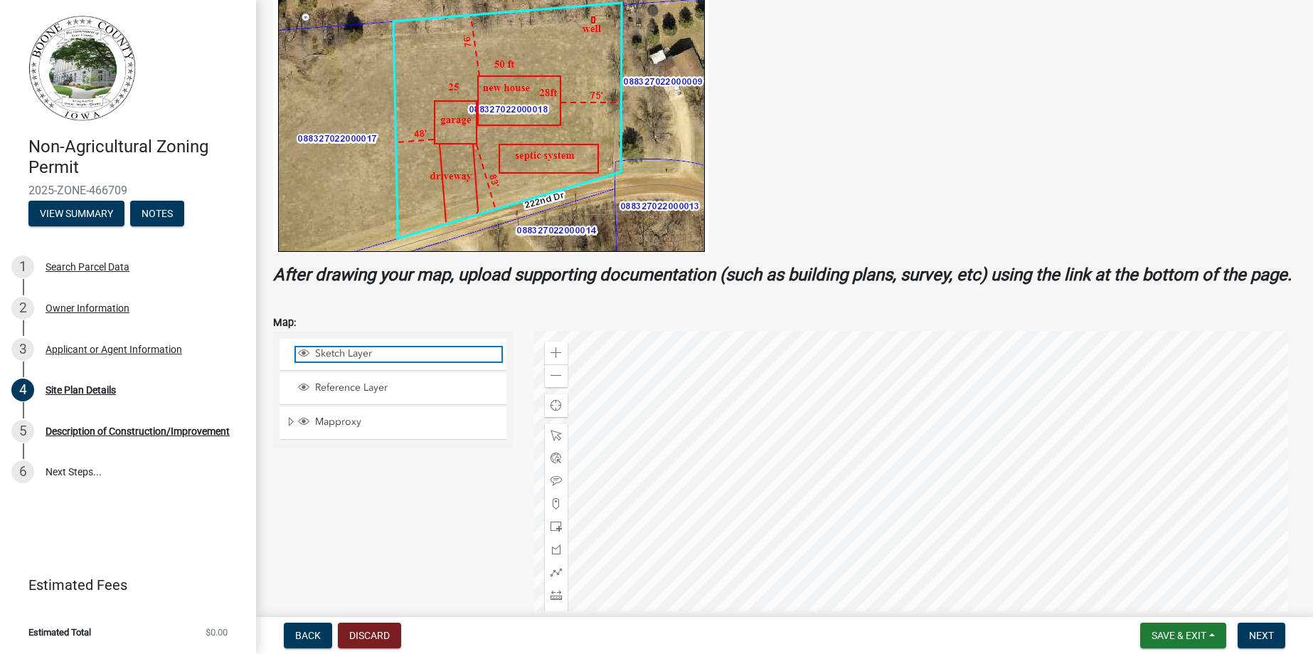
scroll to position [507, 0]
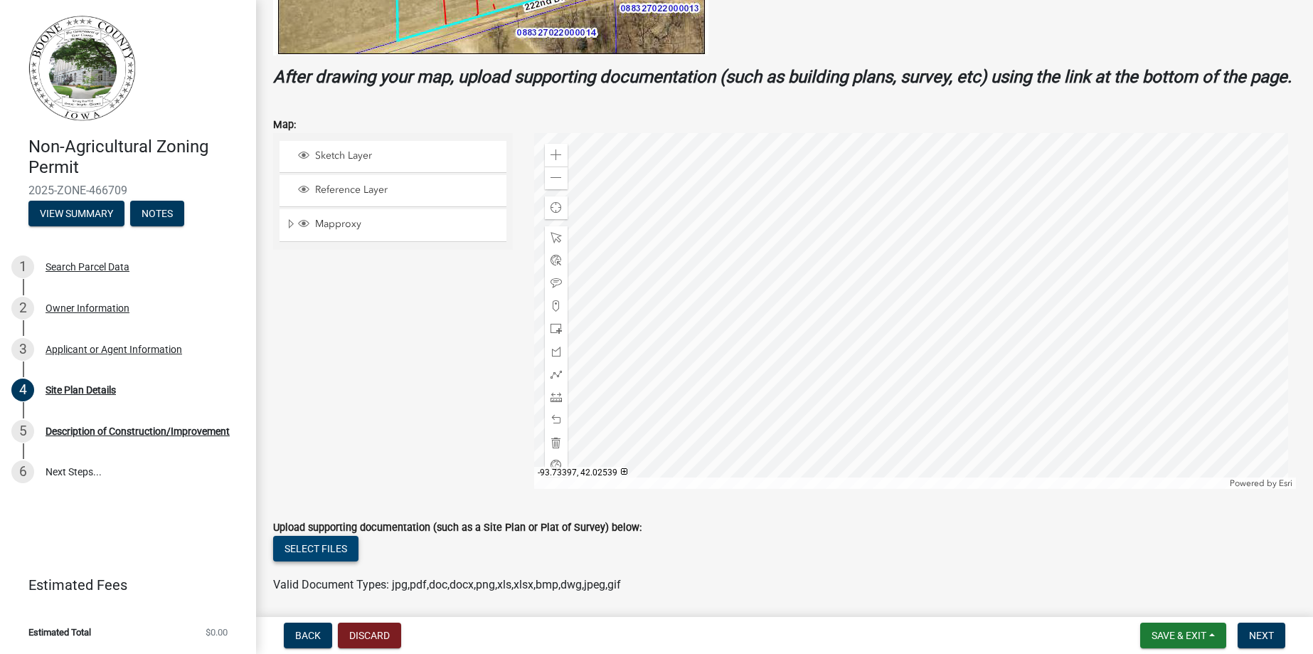
click at [336, 561] on button "Select files" at bounding box center [315, 549] width 85 height 26
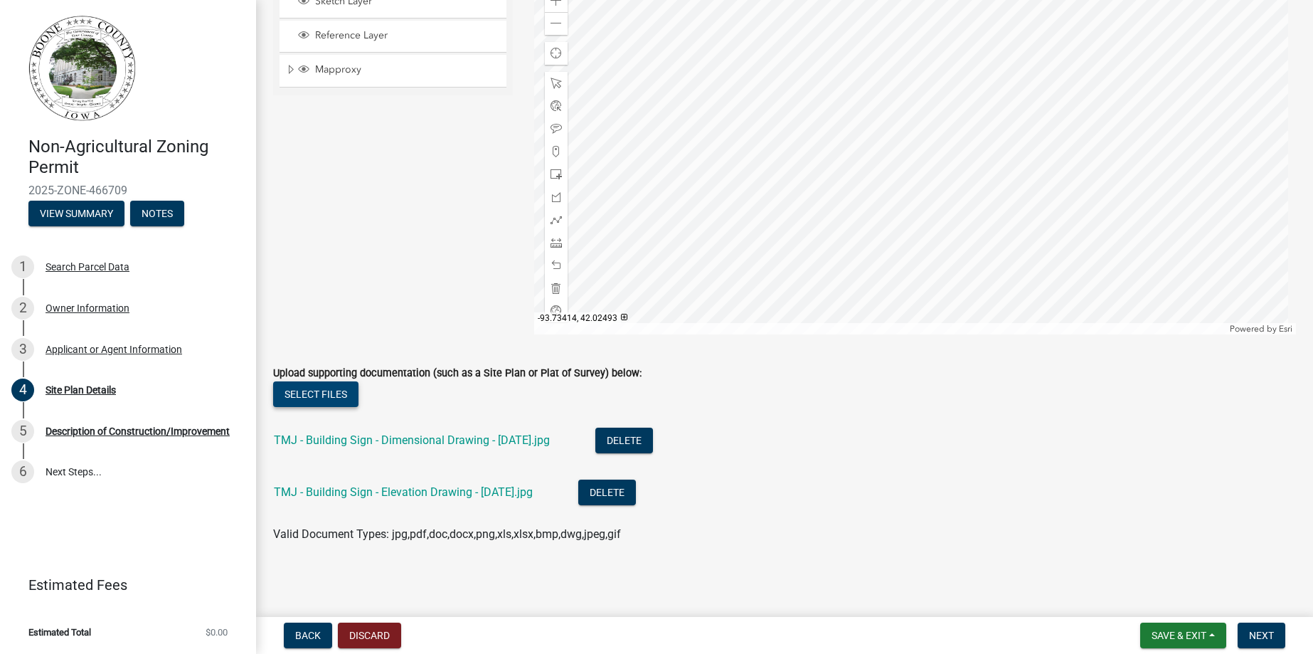
scroll to position [682, 0]
click at [1267, 632] on span "Next" at bounding box center [1261, 635] width 25 height 11
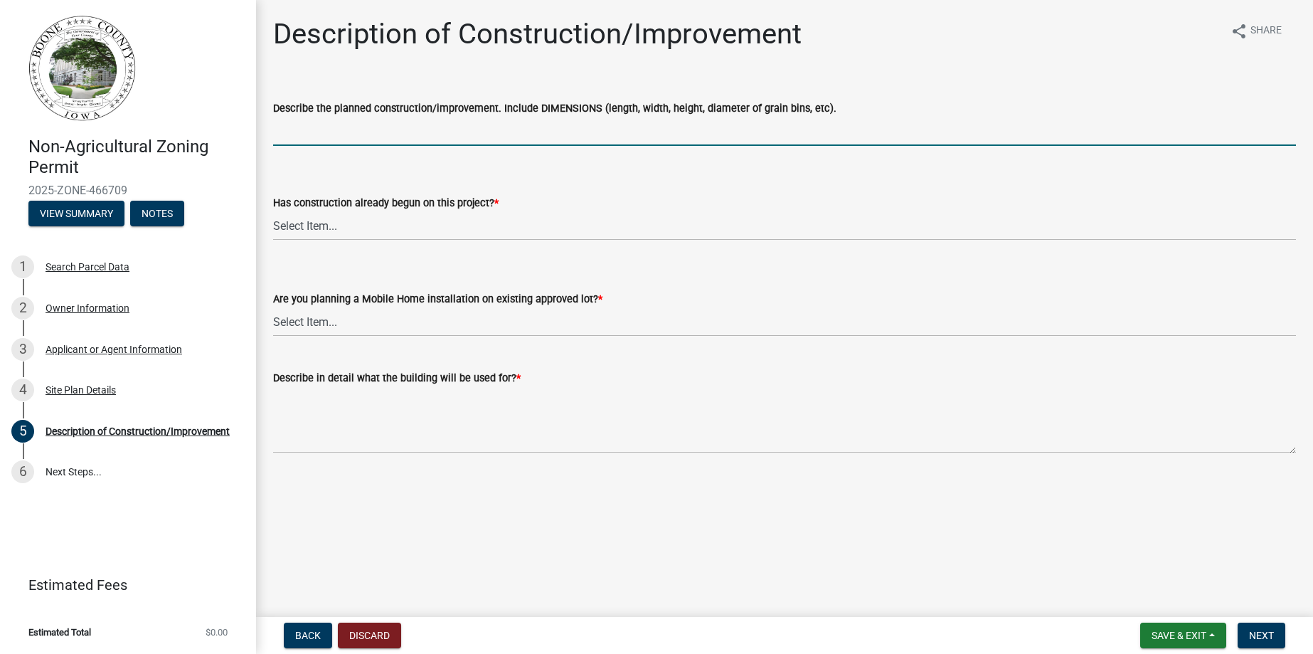
click at [599, 133] on input "Describe the planned construction/improvement. Include DIMENSIONS (length, widt…" at bounding box center [784, 131] width 1023 height 29
click at [333, 137] on input "Qty. 1" at bounding box center [784, 131] width 1023 height 29
paste input "Non-lit exterior sign made of aluminum and composite material. Size: 143.87” x …"
click at [792, 124] on input "Qty. 1 non-lit exterior sign made of aluminum and composite material. Size: 143…" at bounding box center [784, 131] width 1023 height 29
type input "Qty. 1 non-lit exterior sign made of aluminum and composite material. Size: 143…"
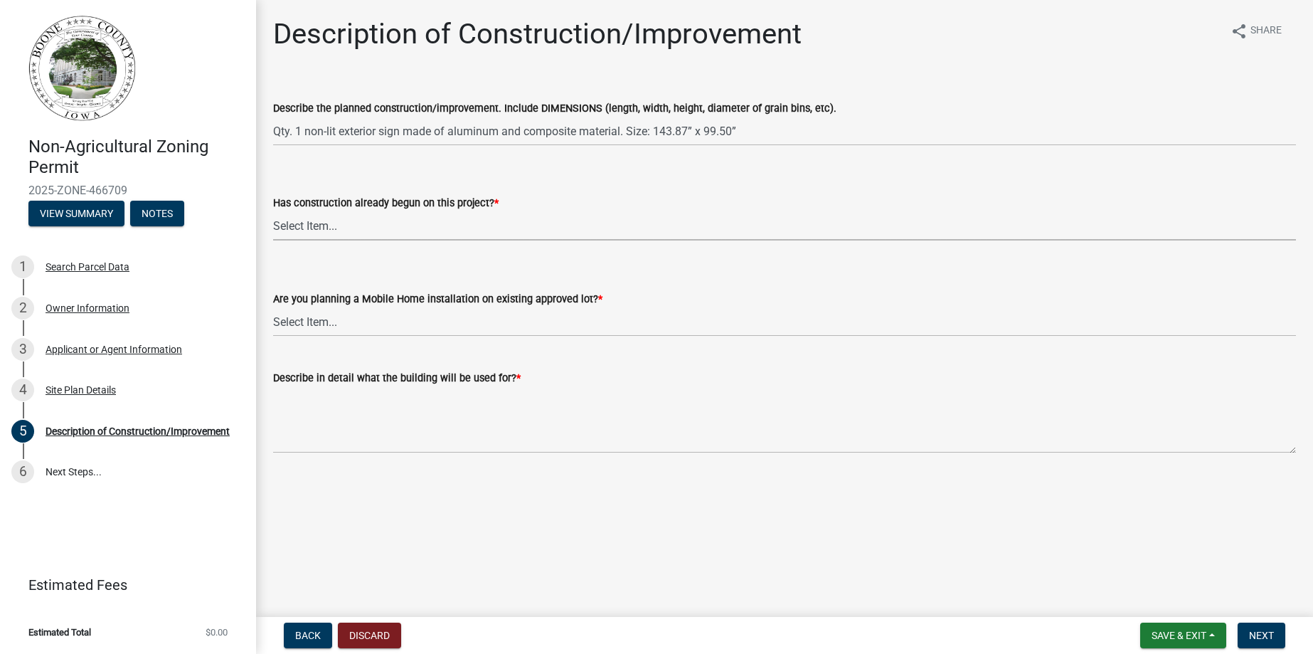
click at [343, 229] on select "Select Item... Yes No" at bounding box center [784, 225] width 1023 height 29
click at [273, 211] on select "Select Item... Yes No" at bounding box center [784, 225] width 1023 height 29
select select "780d6c2c-296a-4ca9-89f5-6f46740c66d4"
click at [349, 322] on select "Select Item... Yes No" at bounding box center [784, 321] width 1023 height 29
click at [273, 307] on select "Select Item... Yes No" at bounding box center [784, 321] width 1023 height 29
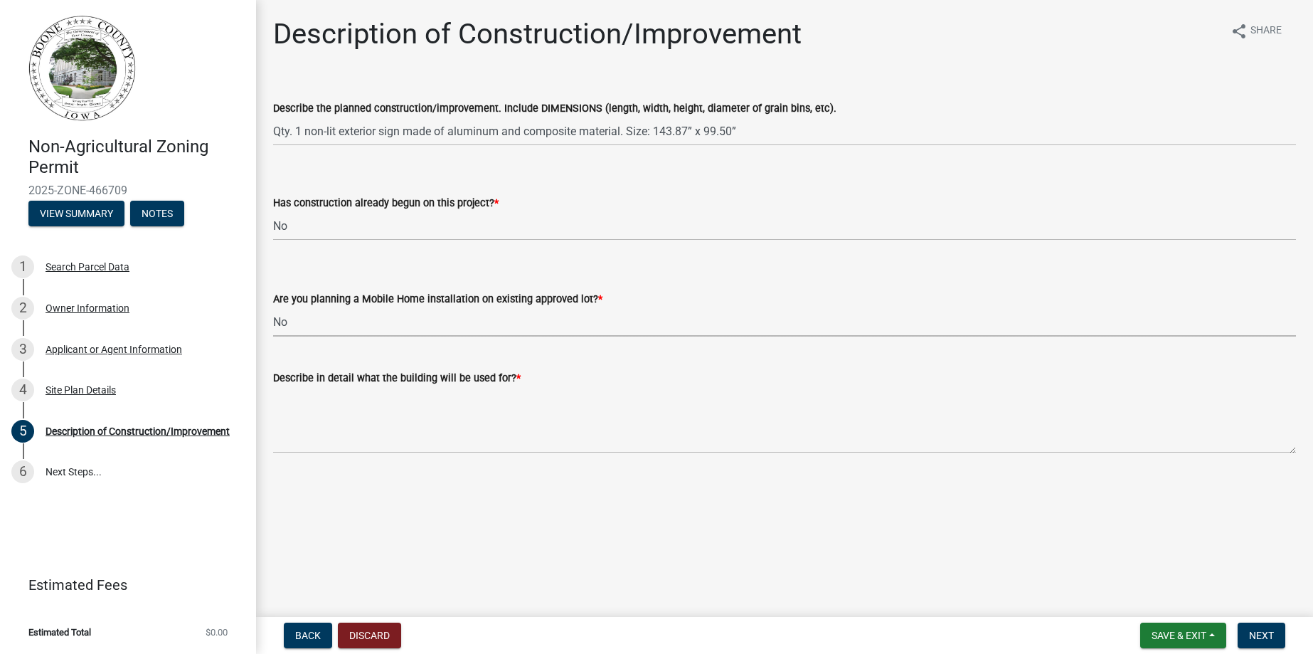
select select "11cf4637-fcbf-4a36-af17-97ff4966c2e6"
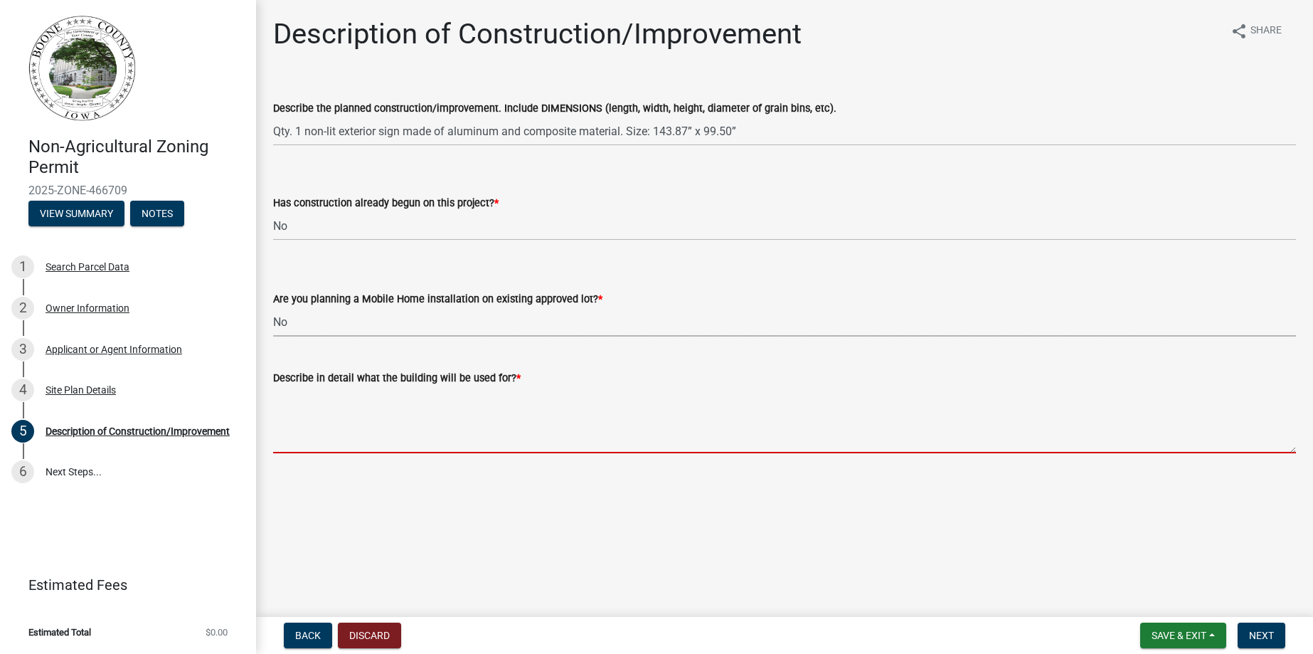
click at [327, 436] on textarea "Describe in detail what the building will be used for? *" at bounding box center [784, 419] width 1023 height 67
click at [349, 416] on textarea "Describe in detail what the building will be used for? *" at bounding box center [784, 419] width 1023 height 67
paste textarea "Construction services"
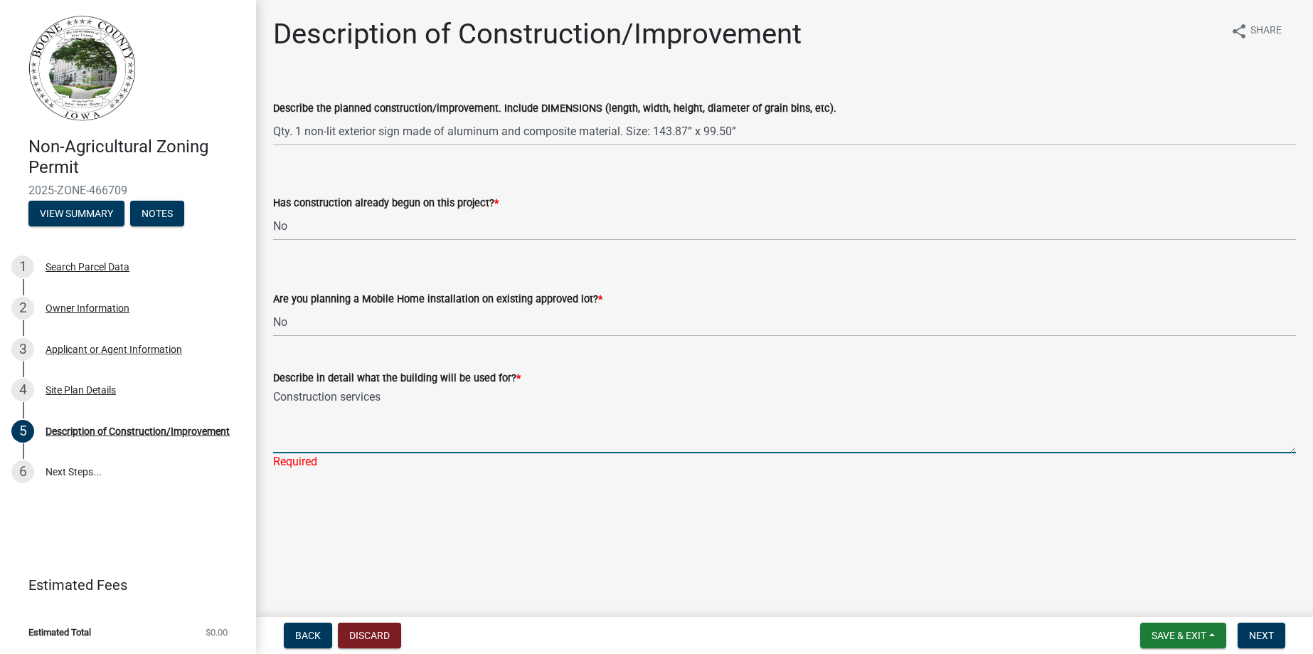
type textarea "Construction services"
click at [404, 490] on main "Description of Construction/Improvement share Share Describe the planned constr…" at bounding box center [784, 305] width 1057 height 611
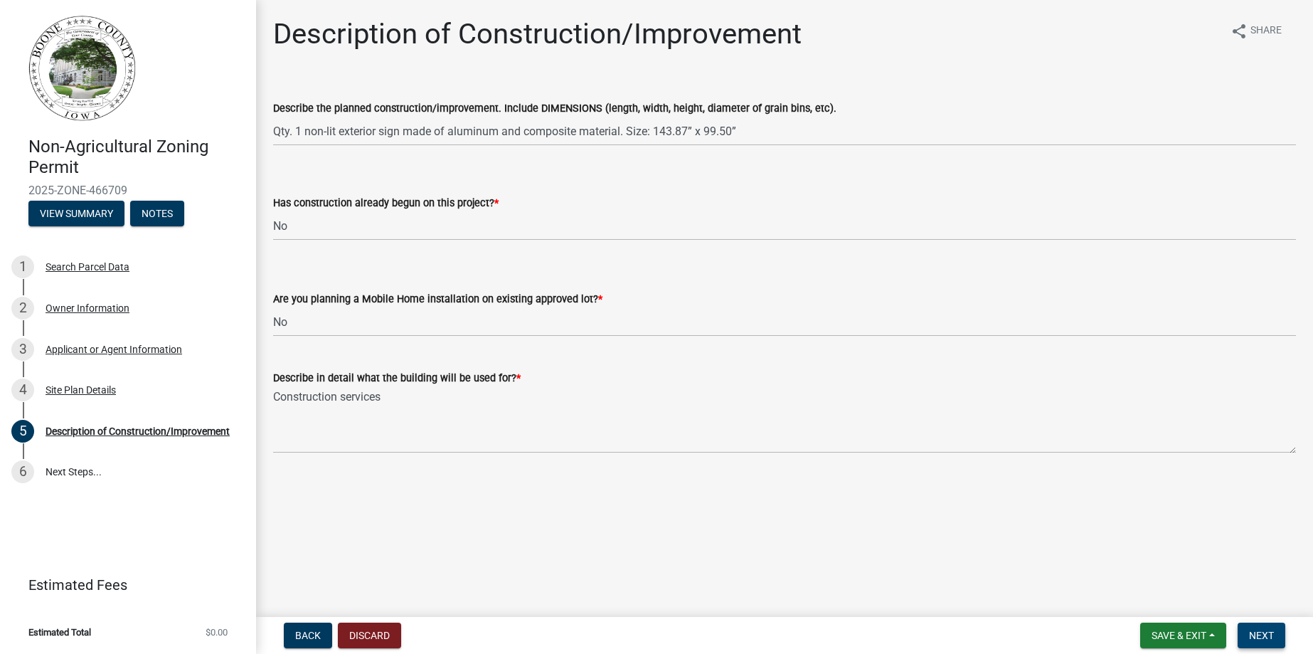
click at [1260, 633] on span "Next" at bounding box center [1261, 635] width 25 height 11
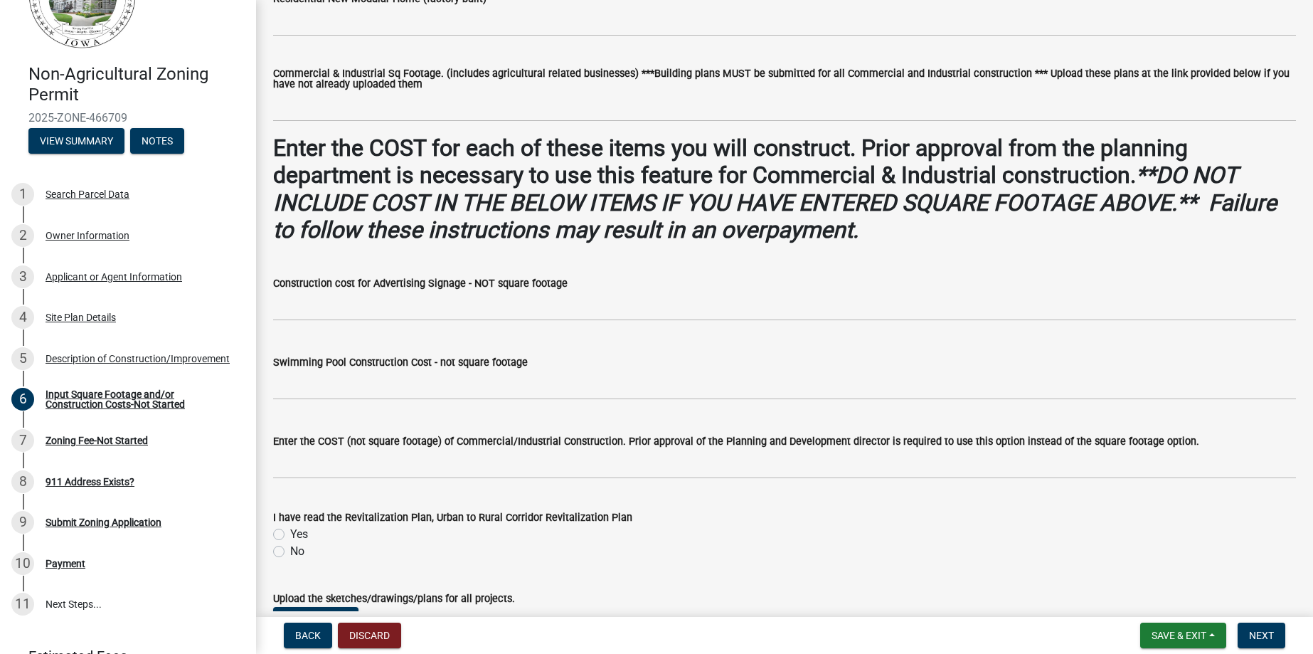
scroll to position [782, 0]
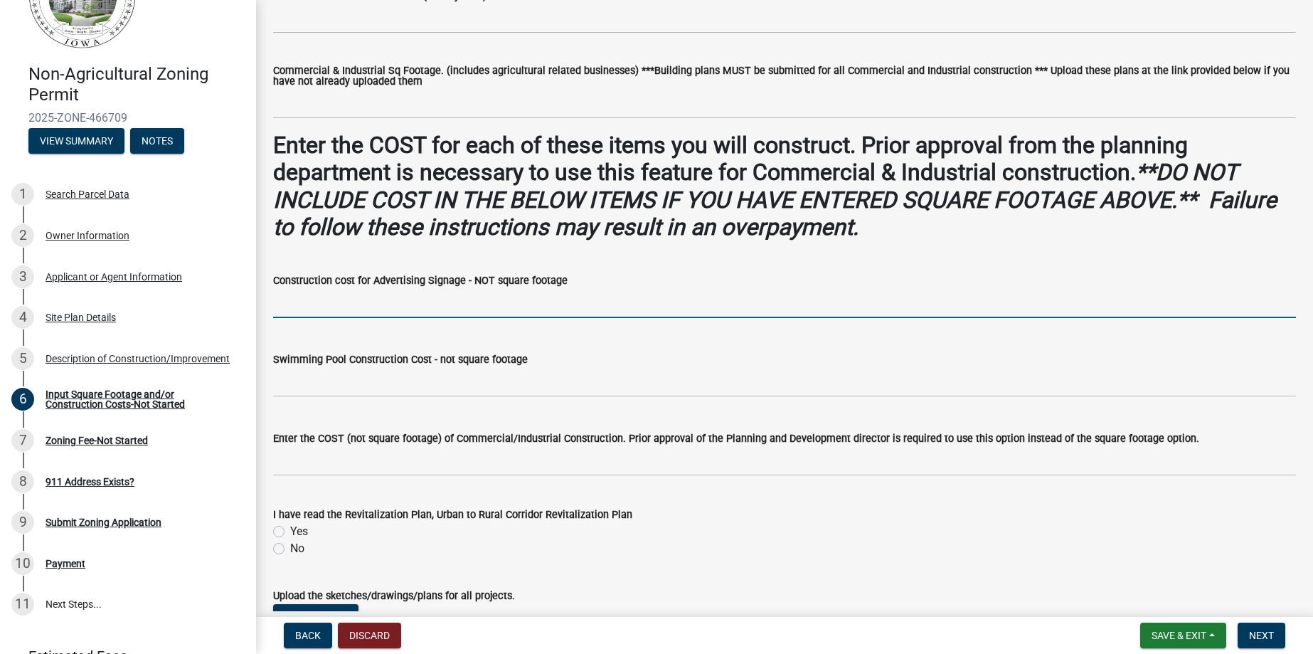
click at [419, 312] on input "text" at bounding box center [784, 303] width 1023 height 29
click at [758, 267] on div "Construction cost for Advertising Signage - NOT square footage" at bounding box center [784, 285] width 1023 height 66
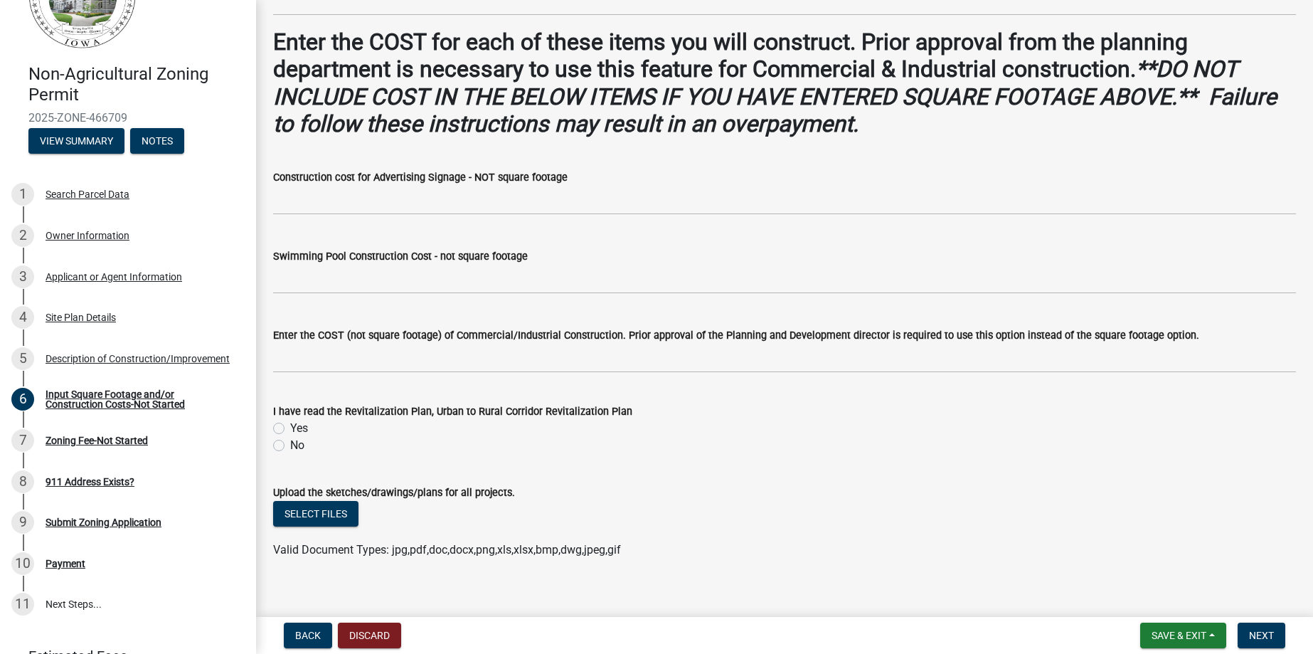
scroll to position [902, 0]
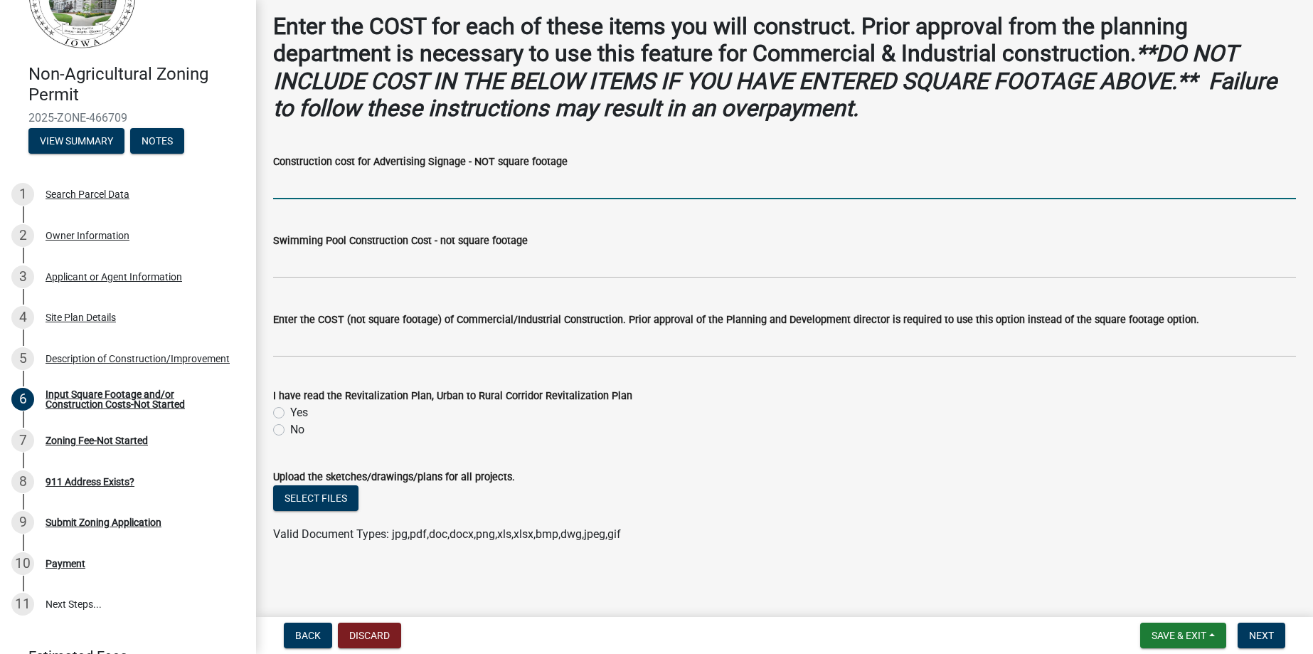
click at [339, 193] on input "text" at bounding box center [784, 184] width 1023 height 29
click at [374, 196] on input "text" at bounding box center [784, 184] width 1023 height 29
click at [376, 188] on input "text" at bounding box center [784, 184] width 1023 height 29
drag, startPoint x: 337, startPoint y: 190, endPoint x: 320, endPoint y: 190, distance: 17.1
click at [320, 190] on input "$6,349 + tax" at bounding box center [784, 184] width 1023 height 29
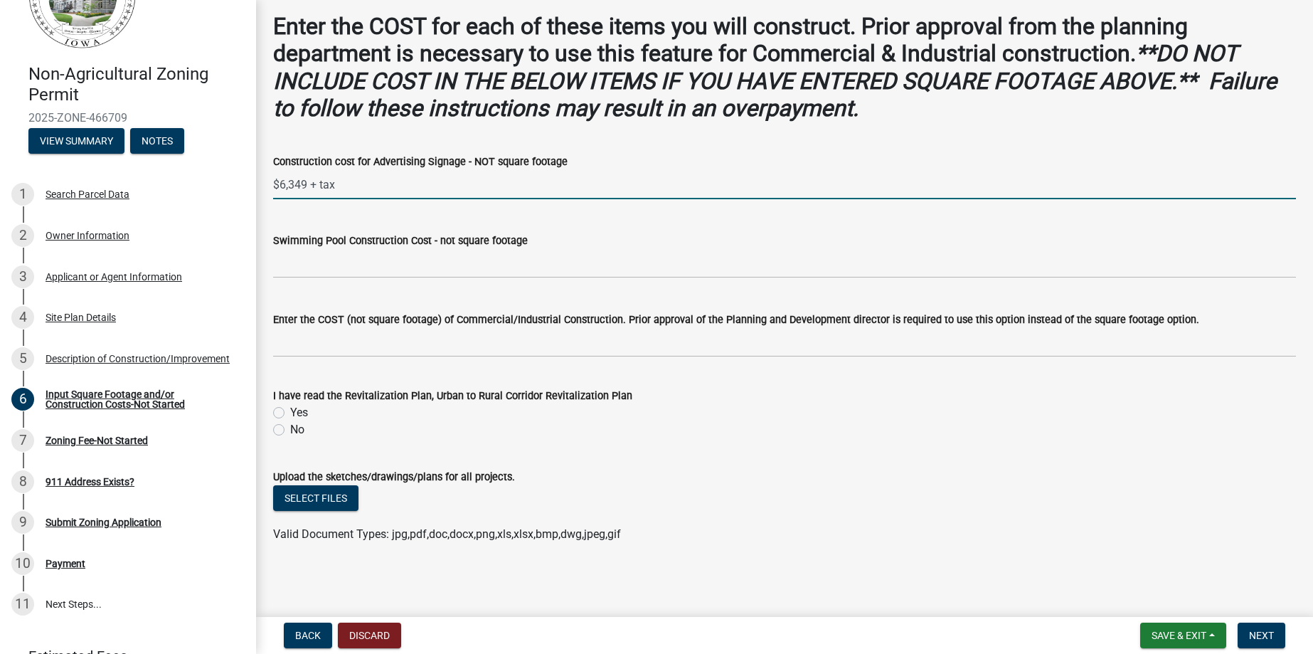
click at [320, 190] on input "$6,349 + tax" at bounding box center [784, 184] width 1023 height 29
click at [395, 193] on input "$6,349 + $444.43 tax" at bounding box center [784, 184] width 1023 height 29
type input "0"
click at [544, 403] on div "I have read the Revitalization Plan, Urban to Rural Corridor Revitalization Plan" at bounding box center [784, 395] width 1023 height 17
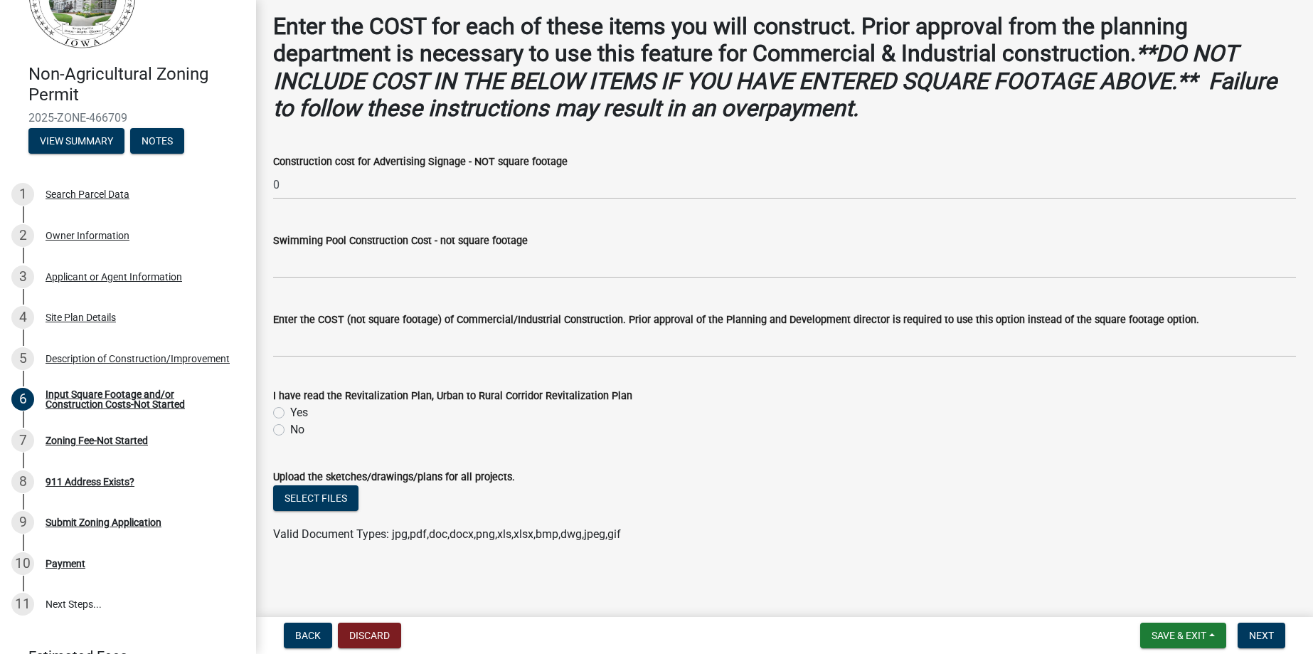
click at [644, 400] on div "I have read the Revitalization Plan, Urban to Rural Corridor Revitalization Plan" at bounding box center [784, 395] width 1023 height 17
click at [290, 430] on label "No" at bounding box center [297, 429] width 14 height 17
click at [290, 430] on input "No" at bounding box center [294, 425] width 9 height 9
radio input "true"
click at [353, 492] on button "Select files" at bounding box center [315, 498] width 85 height 26
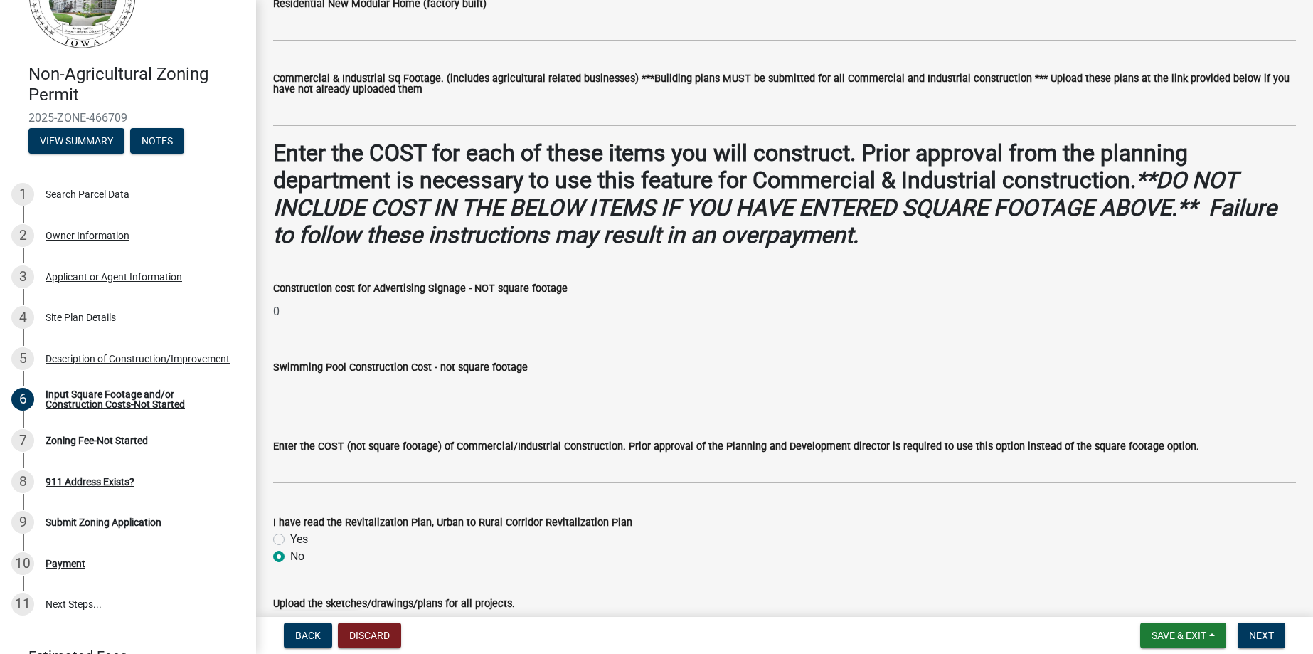
scroll to position [760, 0]
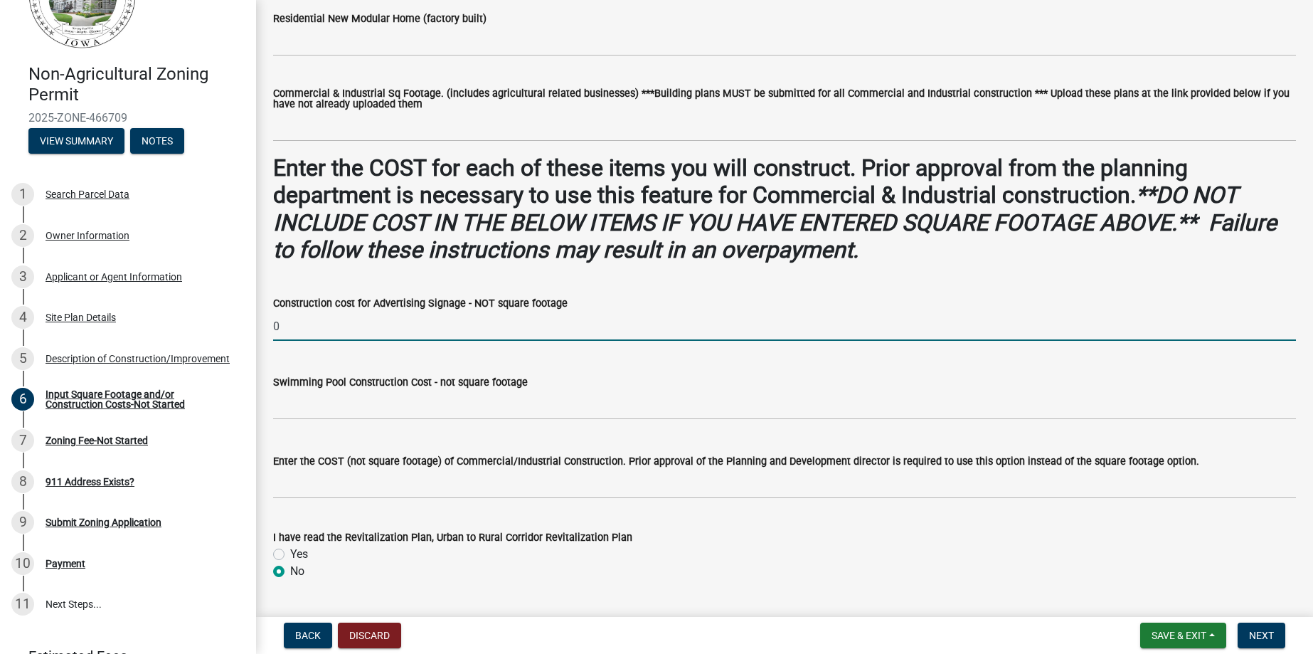
click at [338, 334] on input "0" at bounding box center [784, 326] width 1023 height 29
drag, startPoint x: 306, startPoint y: 327, endPoint x: 263, endPoint y: 319, distance: 43.4
click at [263, 319] on div "Construction cost for Advertising Signage - NOT square footage 0" at bounding box center [784, 308] width 1044 height 66
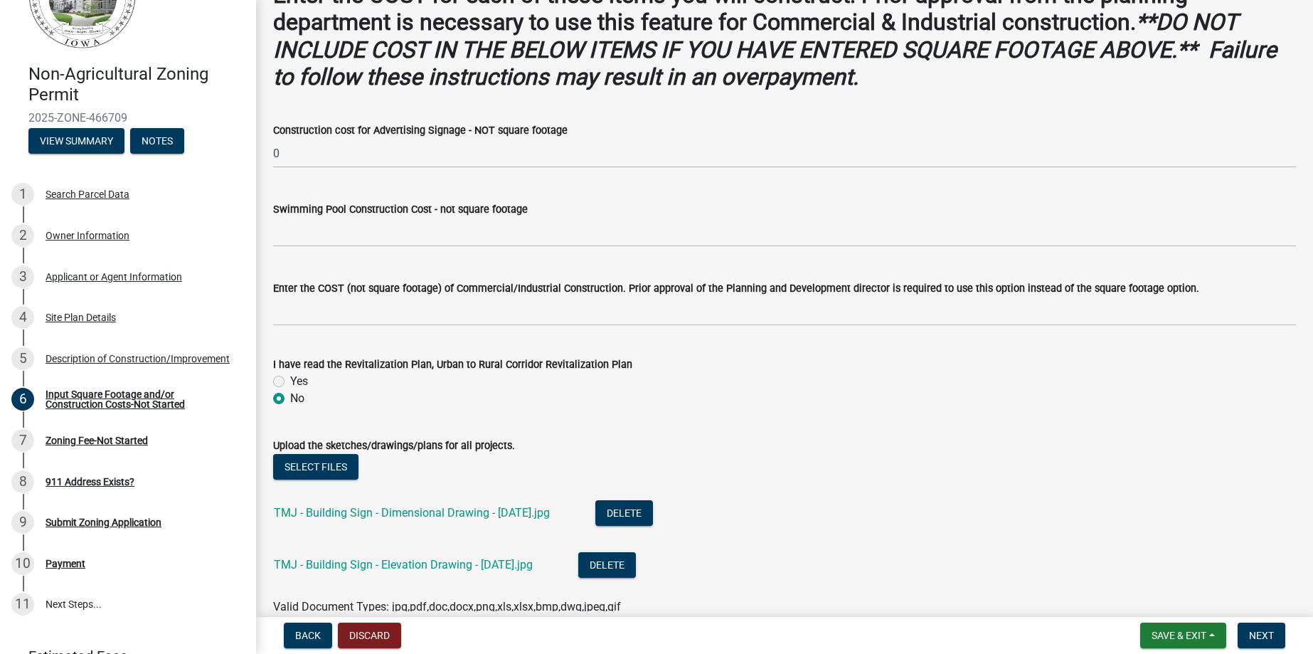
scroll to position [864, 0]
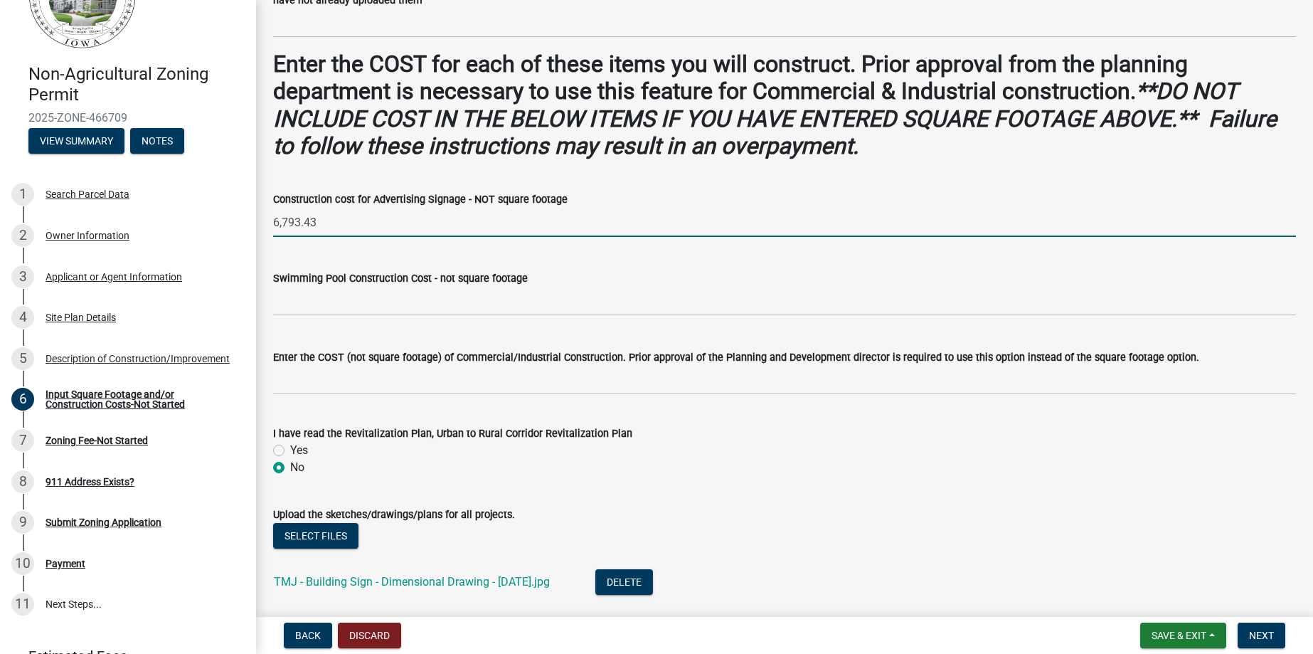
type input "6793.43"
click at [563, 260] on div "Swimming Pool Construction Cost - not square footage" at bounding box center [784, 283] width 1023 height 66
click at [277, 223] on input "6793.43" at bounding box center [784, 222] width 1023 height 29
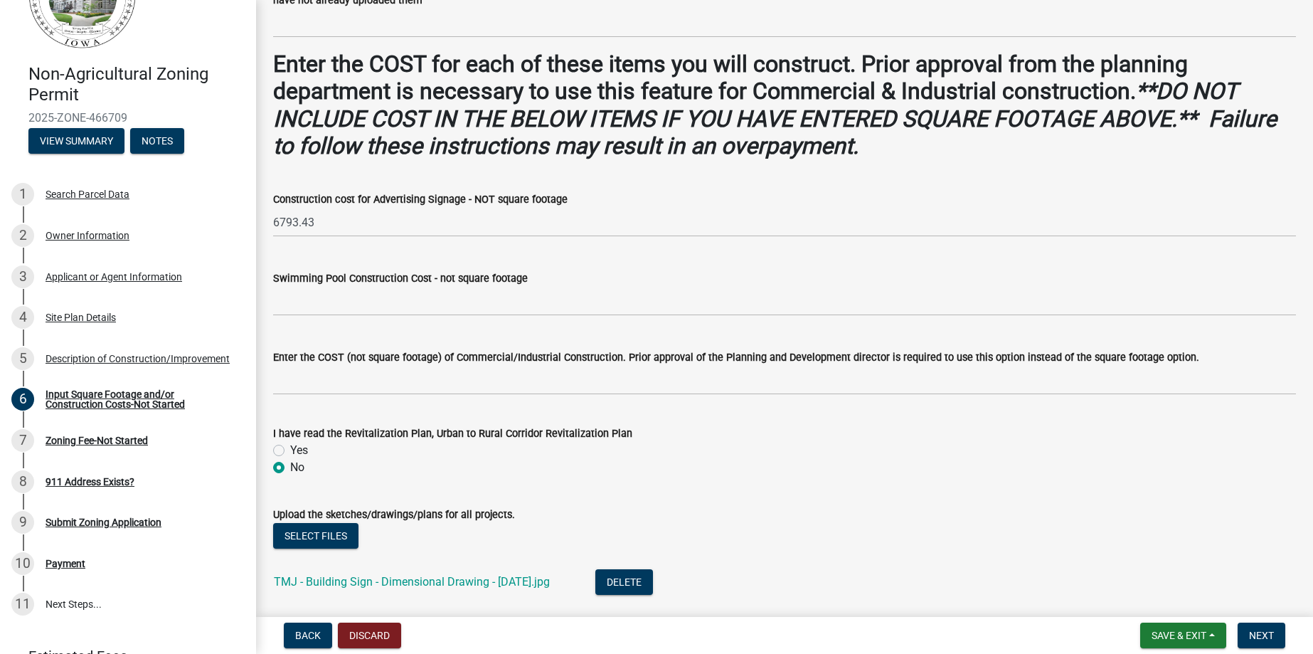
drag, startPoint x: 272, startPoint y: 221, endPoint x: 304, endPoint y: 214, distance: 32.8
click at [304, 214] on div "Construction cost for Advertising Signage - NOT square footage 6793.43" at bounding box center [784, 204] width 1044 height 66
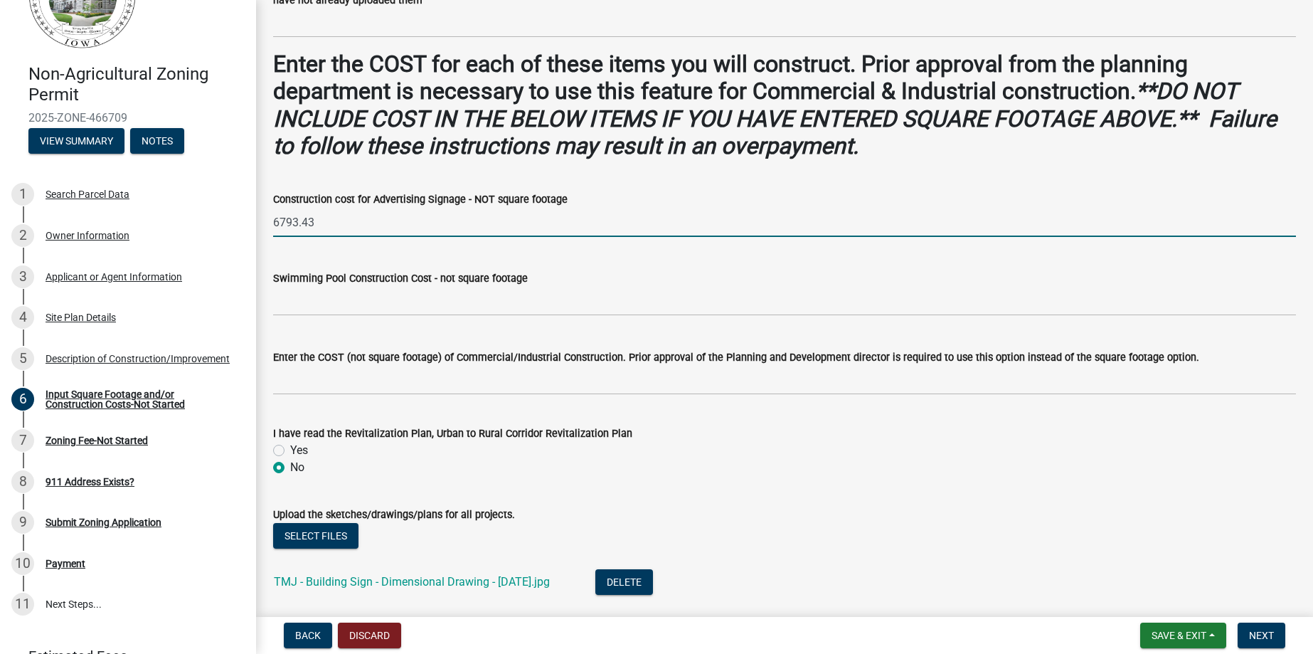
drag, startPoint x: 311, startPoint y: 221, endPoint x: 271, endPoint y: 216, distance: 40.2
click at [271, 216] on div "Construction cost for Advertising Signage - NOT square footage 6793.43" at bounding box center [784, 204] width 1044 height 66
click at [272, 222] on div "Construction cost for Advertising Signage - NOT square footage 6793.43" at bounding box center [784, 204] width 1044 height 66
click at [356, 237] on input "6793.43" at bounding box center [784, 222] width 1023 height 29
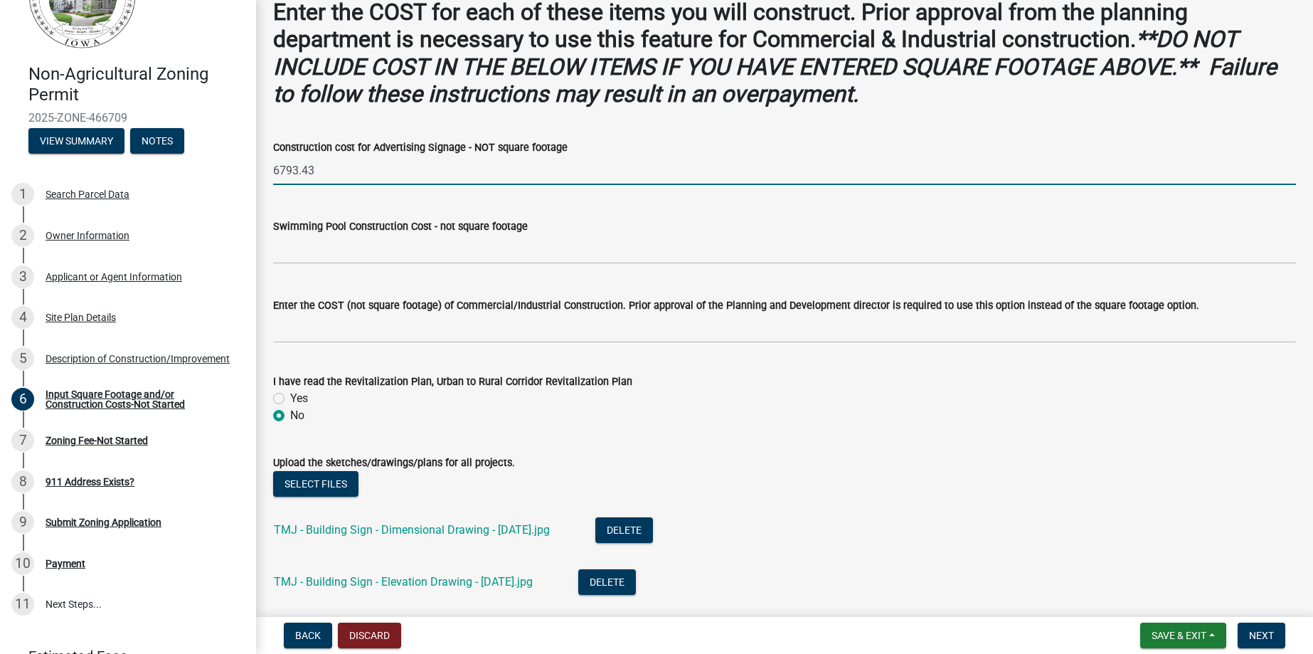
scroll to position [1006, 0]
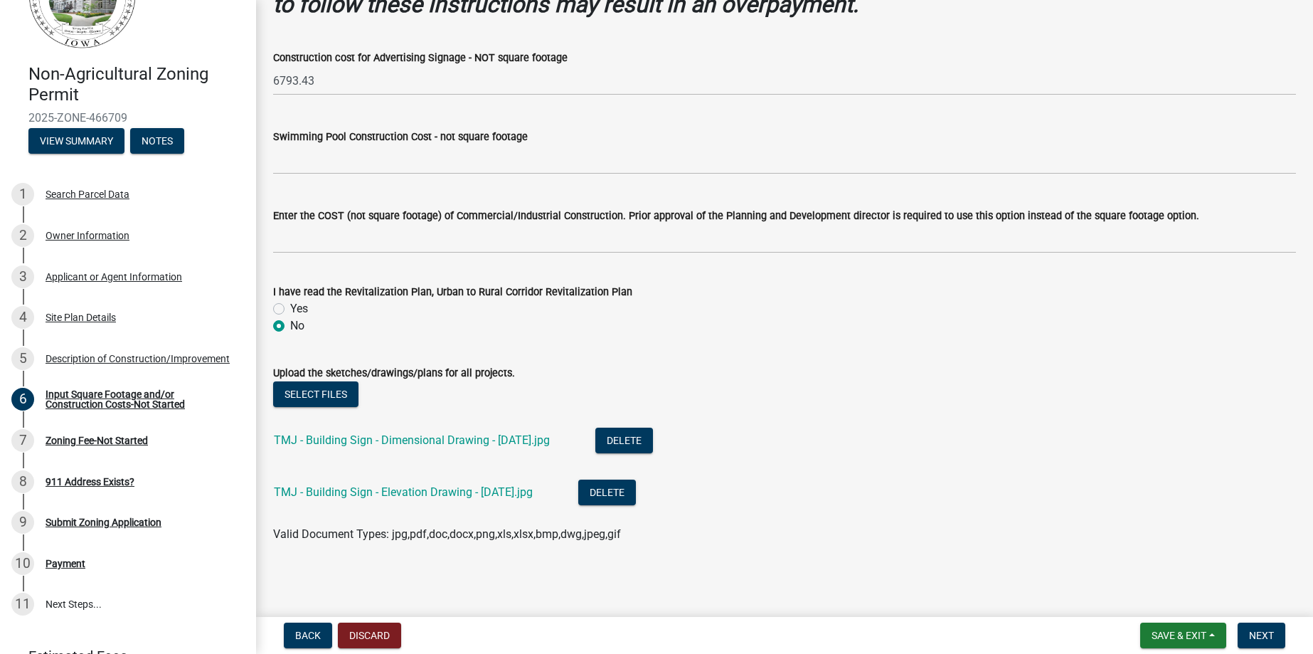
click at [824, 296] on div "I have read the Revitalization Plan, Urban to Rural Corridor Revitalization Plan" at bounding box center [784, 291] width 1023 height 17
click at [1258, 631] on span "Next" at bounding box center [1261, 635] width 25 height 11
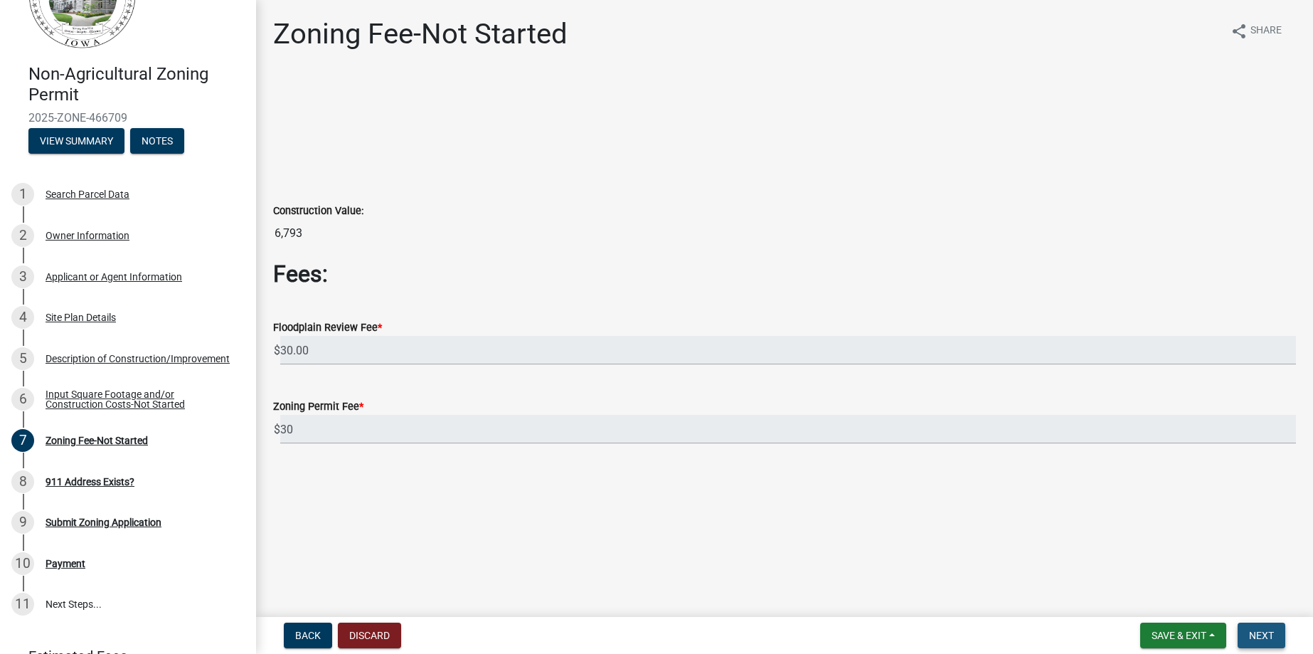
click at [1273, 634] on span "Next" at bounding box center [1261, 635] width 25 height 11
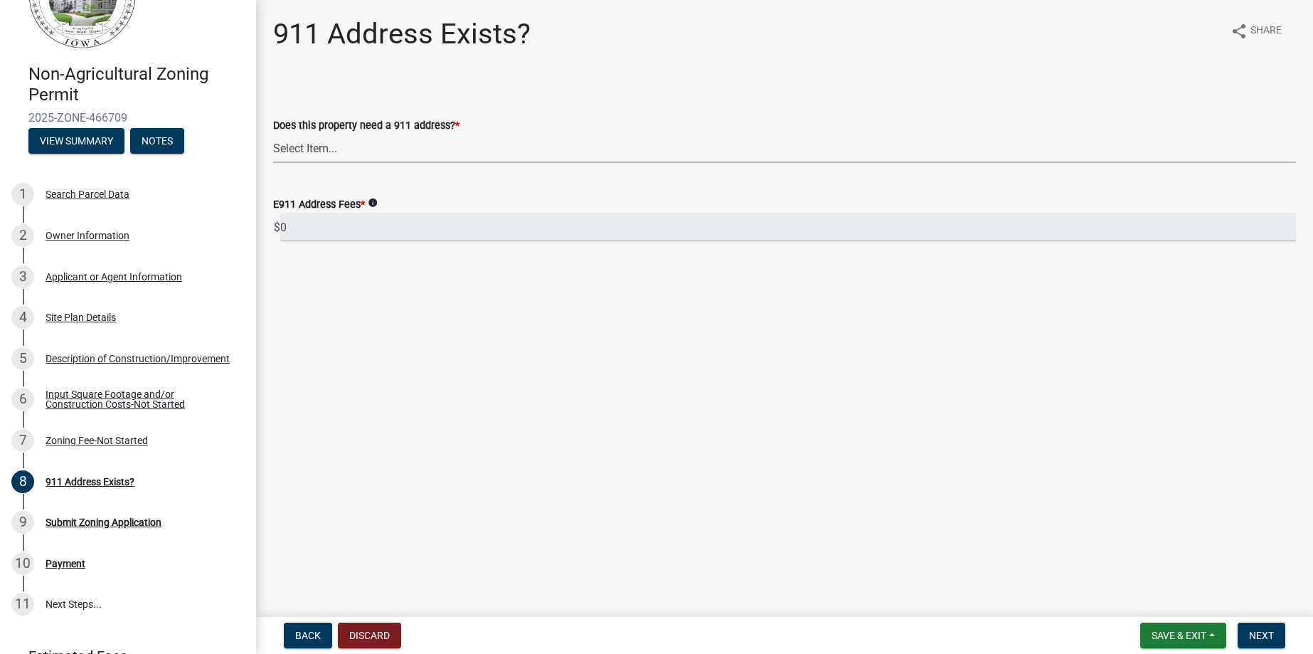
click at [312, 147] on select "Select Item... Property already has a 911 address Request a new 911 address, si…" at bounding box center [784, 148] width 1023 height 29
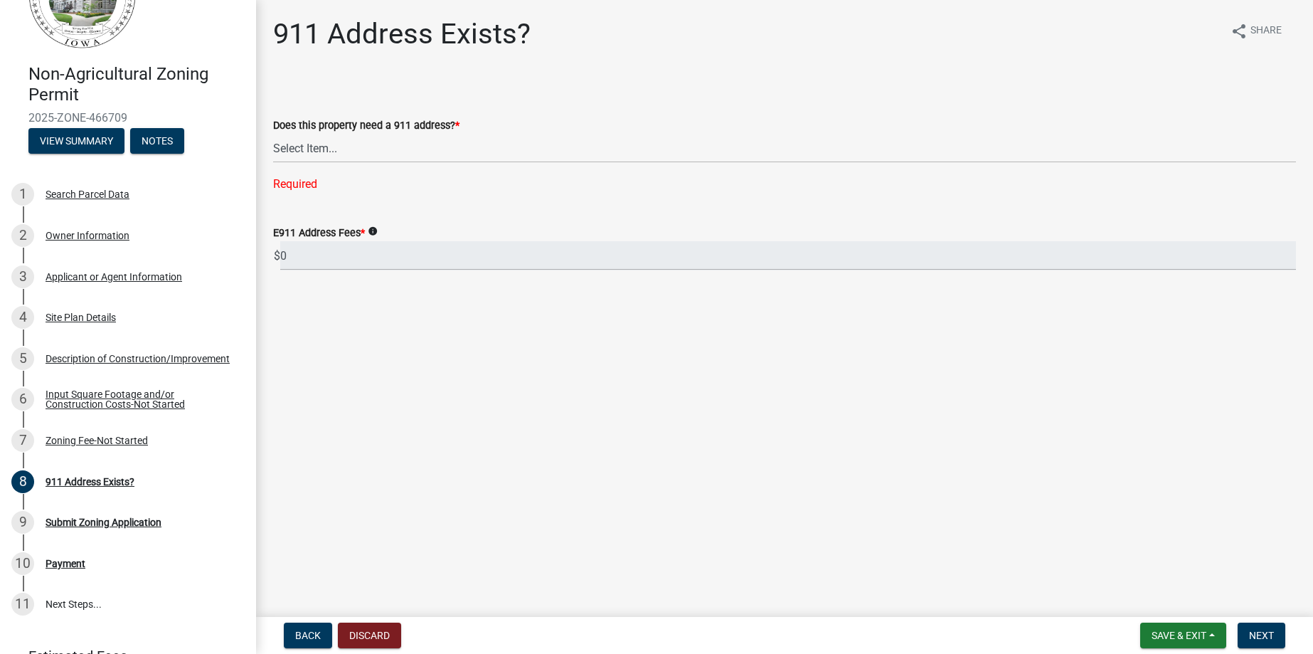
click at [543, 107] on form "Does this property need a 911 address? * Select Item... Property already has a …" at bounding box center [784, 131] width 1023 height 63
click at [410, 143] on select "Select Item... Property already has a 911 address Request a new 911 address, si…" at bounding box center [784, 148] width 1023 height 29
click at [545, 102] on form "Does this property need a 911 address? * Select Item... Property already has a …" at bounding box center [784, 131] width 1023 height 63
click at [550, 368] on main "911 Address Exists? share Share Does this property need a 911 address? * Select…" at bounding box center [784, 305] width 1057 height 611
click at [361, 142] on select "Select Item... Property already has a 911 address Request a new 911 address, si…" at bounding box center [784, 148] width 1023 height 29
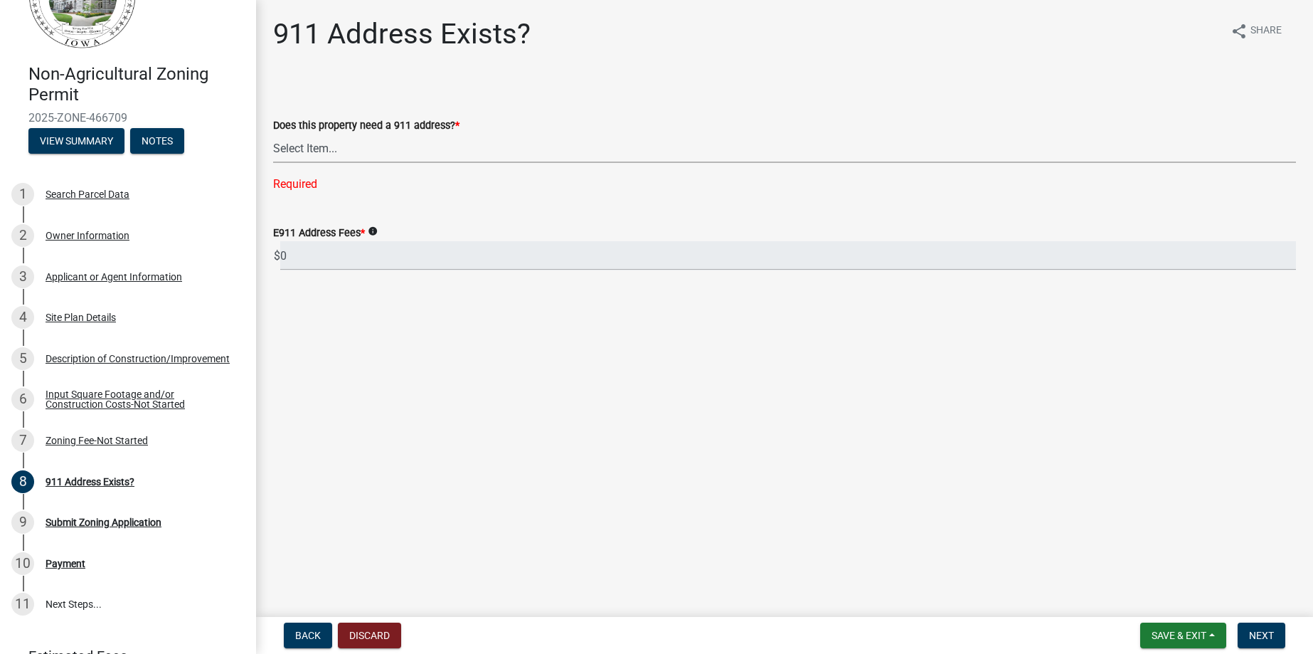
click at [598, 123] on div "Does this property need a 911 address? *" at bounding box center [784, 125] width 1023 height 17
click at [442, 142] on select "Select Item... Property already has a 911 address Request a new 911 address, si…" at bounding box center [784, 148] width 1023 height 29
click at [273, 134] on select "Select Item... Property already has a 911 address Request a new 911 address, si…" at bounding box center [784, 148] width 1023 height 29
select select "f1813c40-ff51-4f8e-a09d-ea2142ee239a"
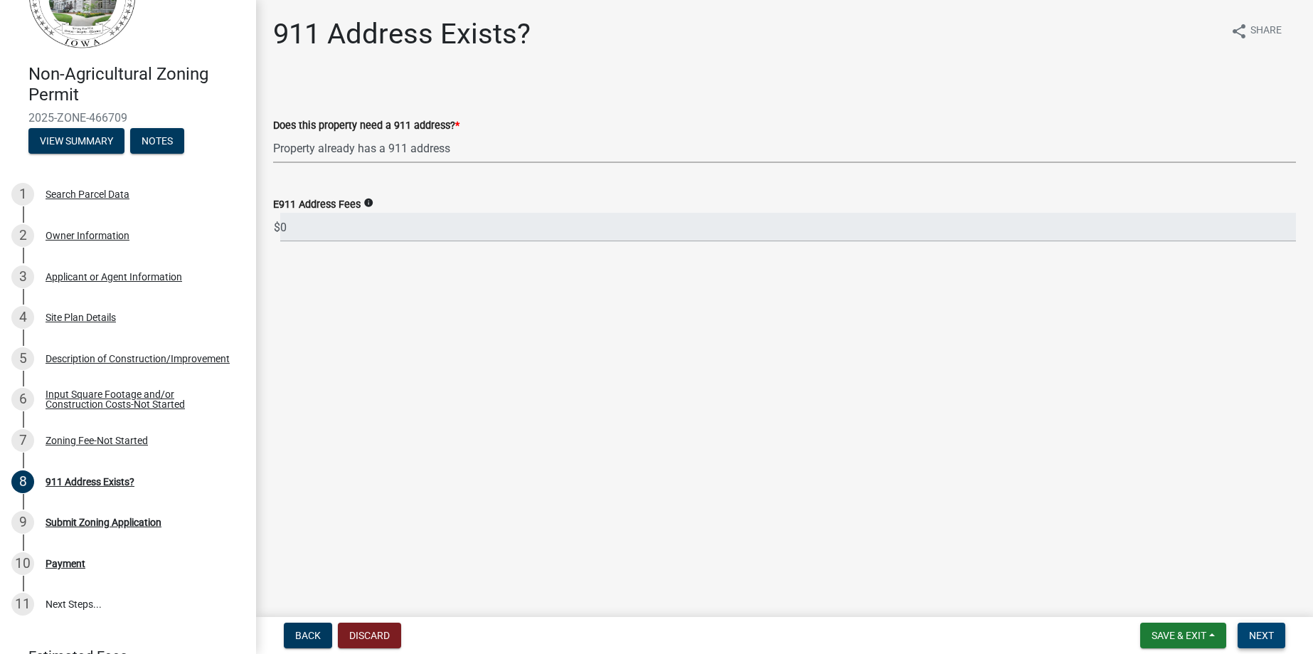
click at [1268, 630] on span "Next" at bounding box center [1261, 635] width 25 height 11
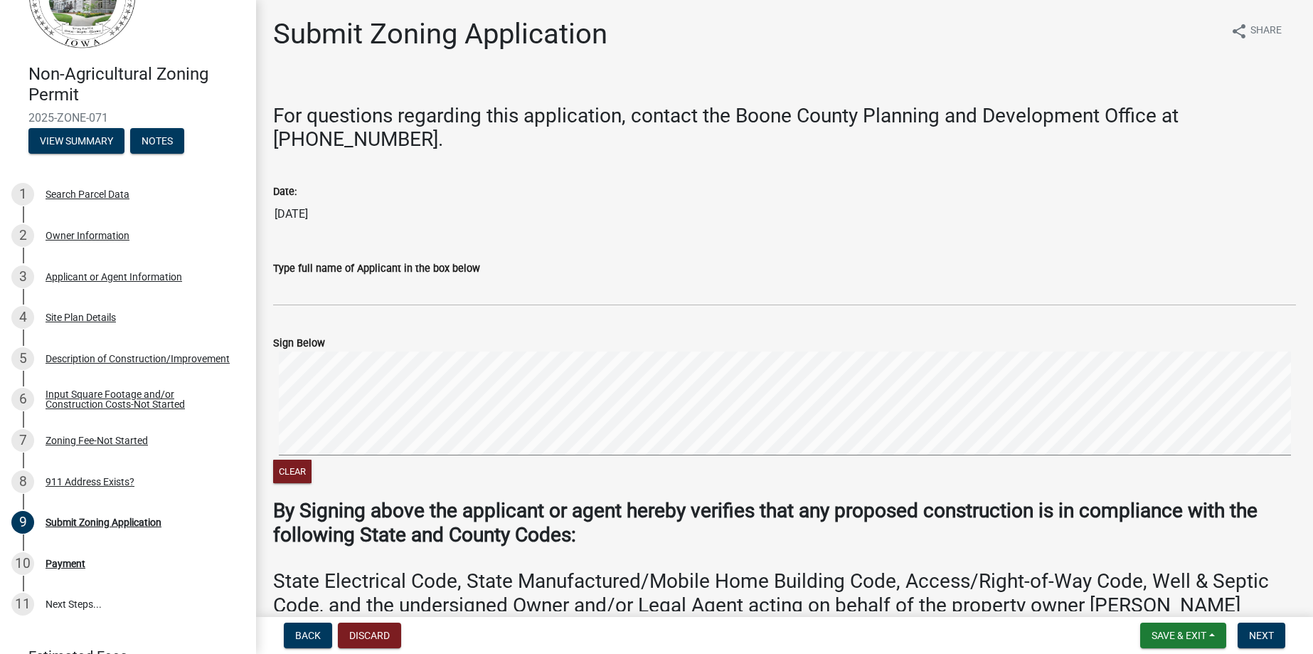
click at [307, 264] on label "Type full name of Applicant in the box below" at bounding box center [376, 269] width 207 height 10
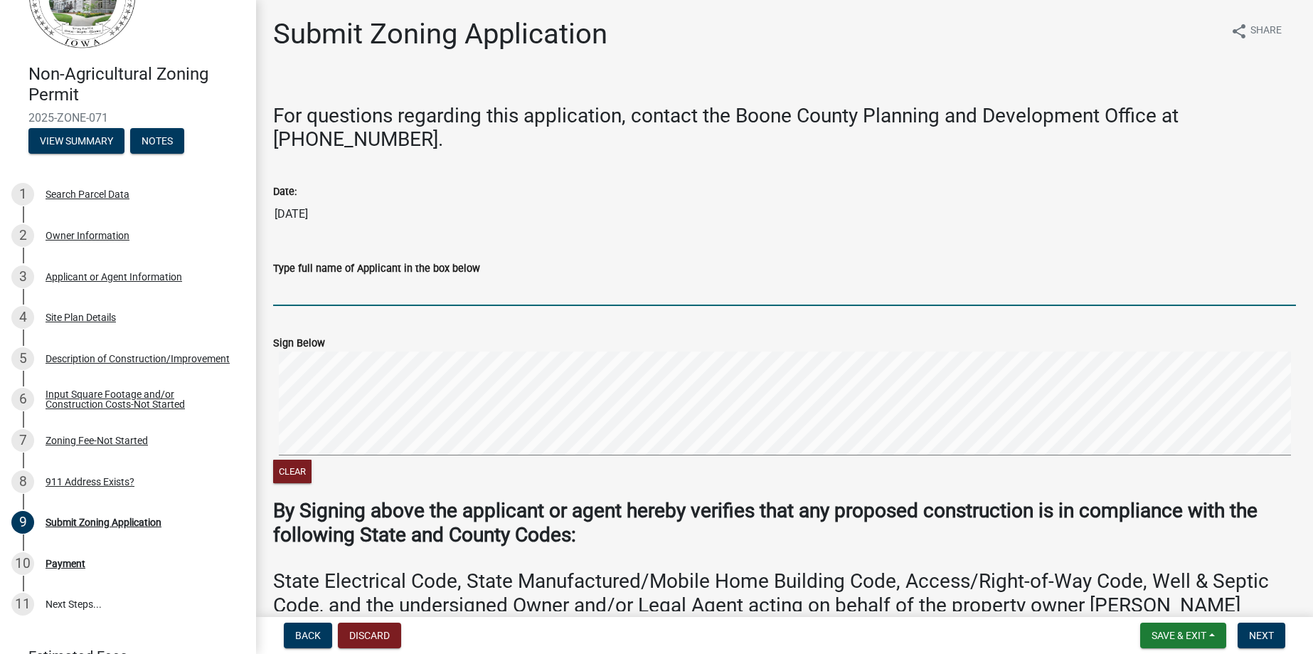
click at [307, 277] on input "Type full name of Applicant in the box below" at bounding box center [784, 291] width 1023 height 29
click at [307, 297] on input "Type full name of Applicant in the box below" at bounding box center [784, 291] width 1023 height 29
click at [309, 288] on input "Type full name of Applicant in the box below" at bounding box center [784, 291] width 1023 height 29
click at [294, 297] on input "Type full name of Applicant in the box below" at bounding box center [784, 291] width 1023 height 29
type input "[PERSON_NAME]"
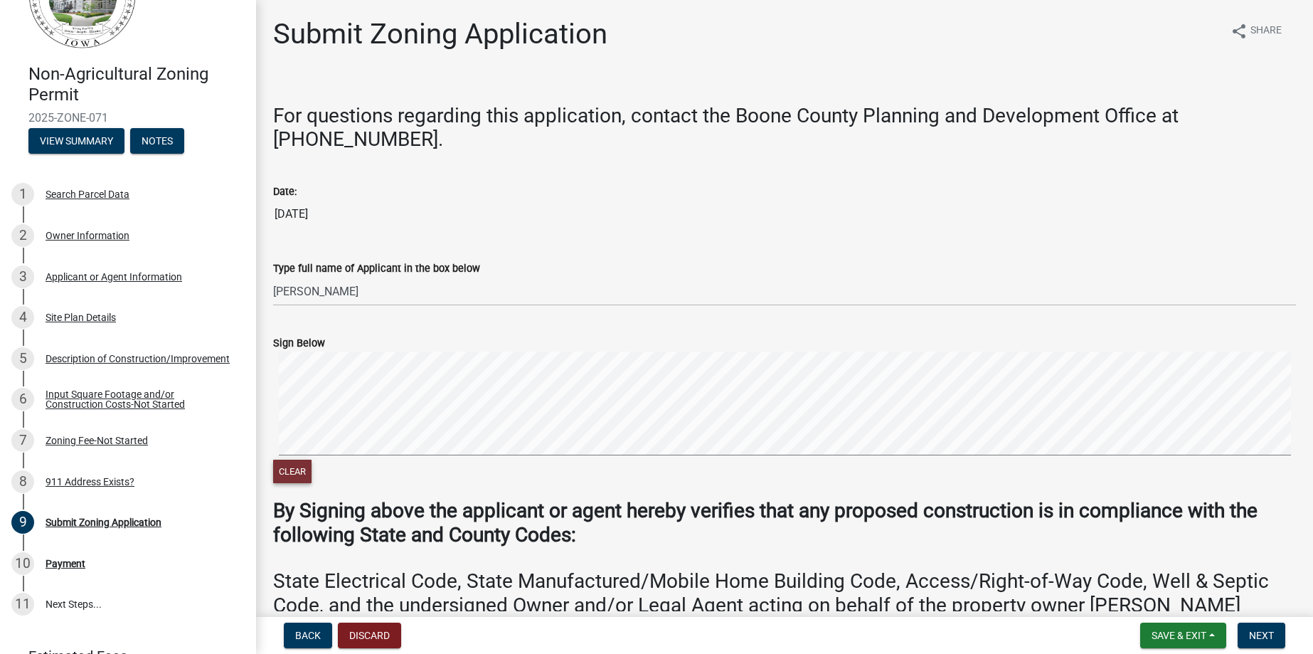
click at [299, 469] on button "Clear" at bounding box center [292, 471] width 38 height 23
click at [1250, 632] on span "Next" at bounding box center [1261, 635] width 25 height 11
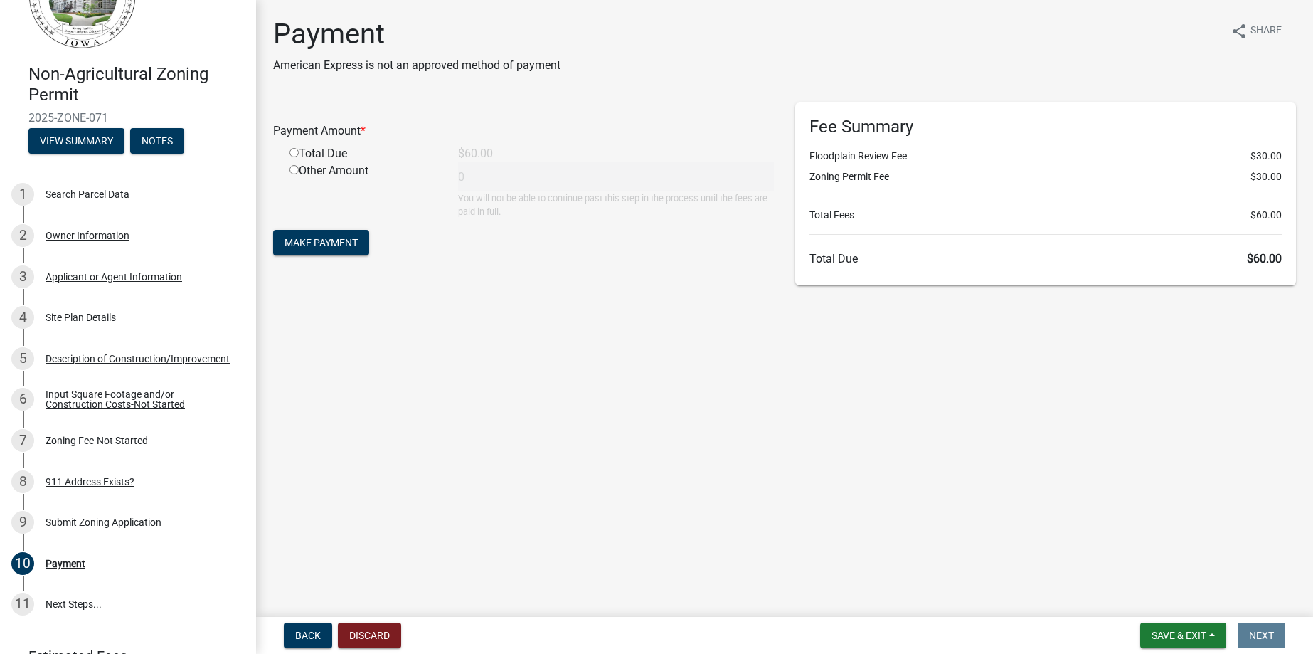
click at [293, 152] on input "radio" at bounding box center [294, 152] width 9 height 9
radio input "true"
type input "60"
click at [351, 248] on span "Make Payment" at bounding box center [321, 242] width 73 height 11
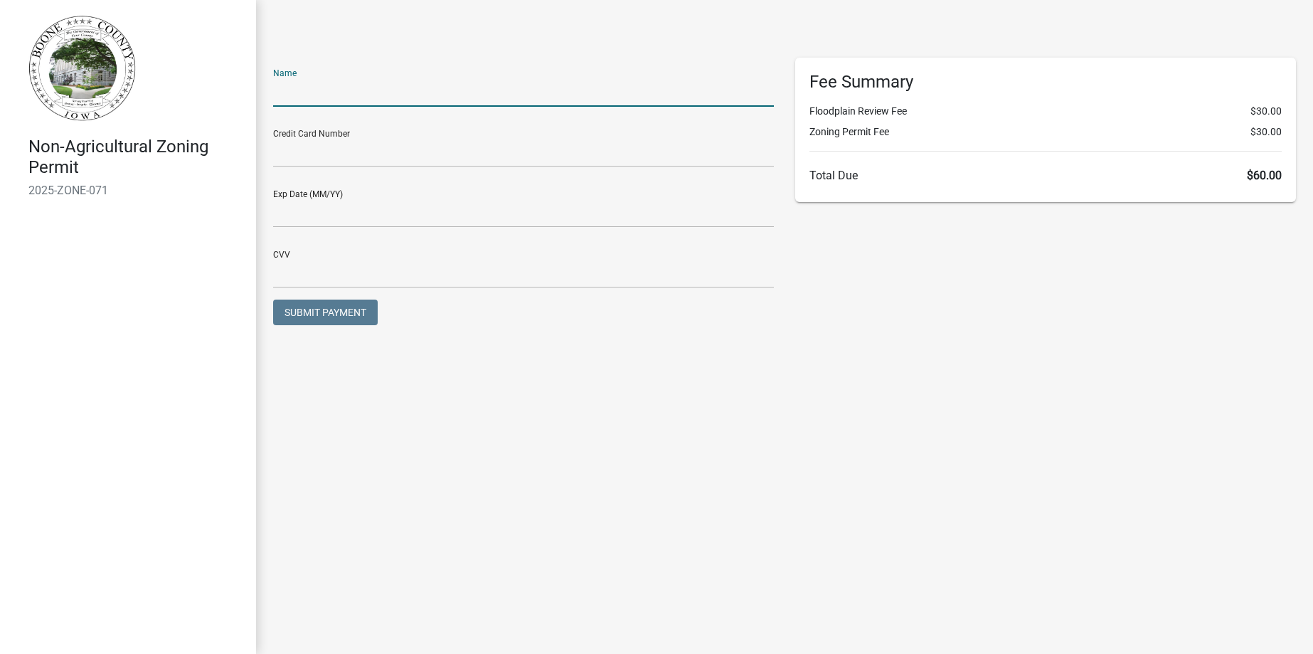
click at [356, 99] on input "text" at bounding box center [523, 92] width 501 height 29
type input "Juli R. Tanner"
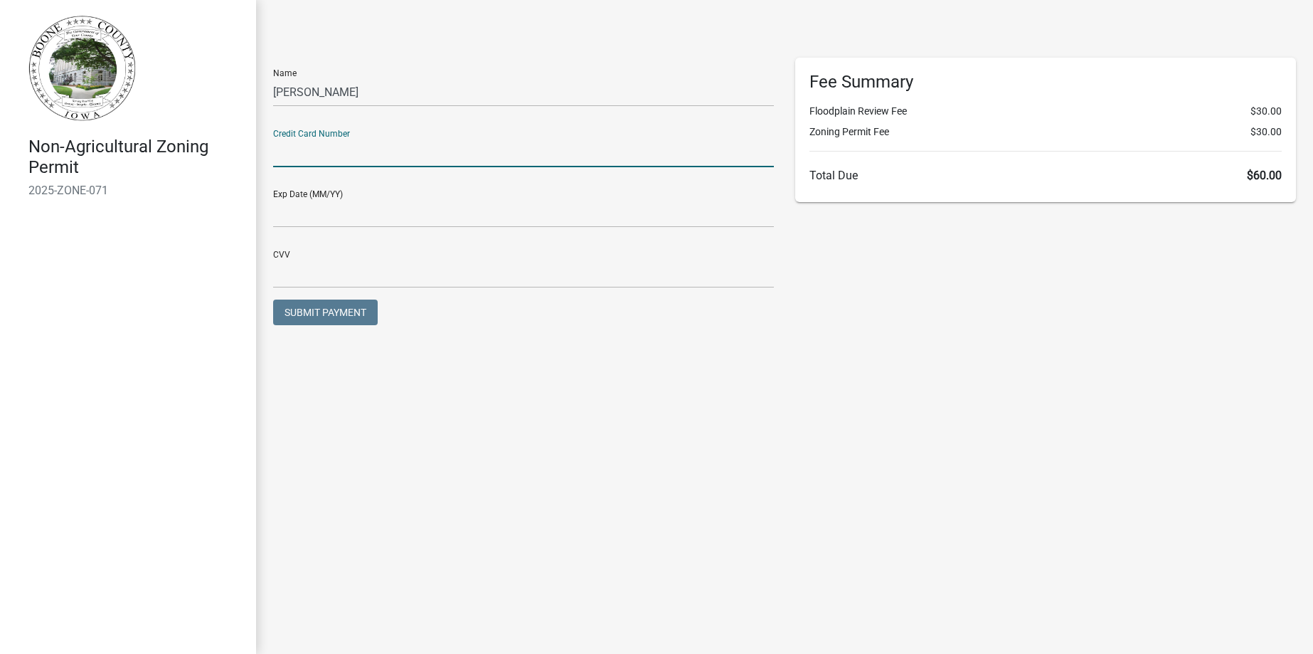
click at [400, 144] on input "text" at bounding box center [523, 152] width 501 height 29
type input "5524332761924540"
type input "10/29"
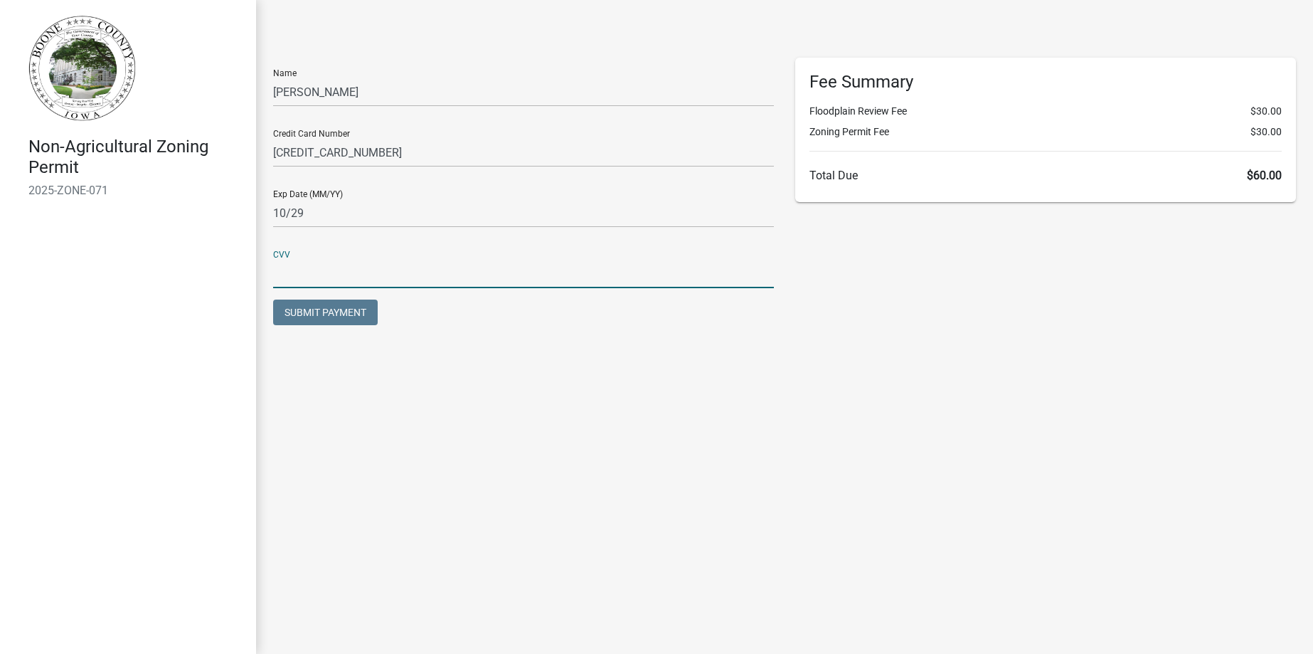
click at [379, 262] on input "text" at bounding box center [523, 273] width 501 height 29
type input "448"
click at [368, 314] on button "Submit Payment" at bounding box center [325, 312] width 105 height 26
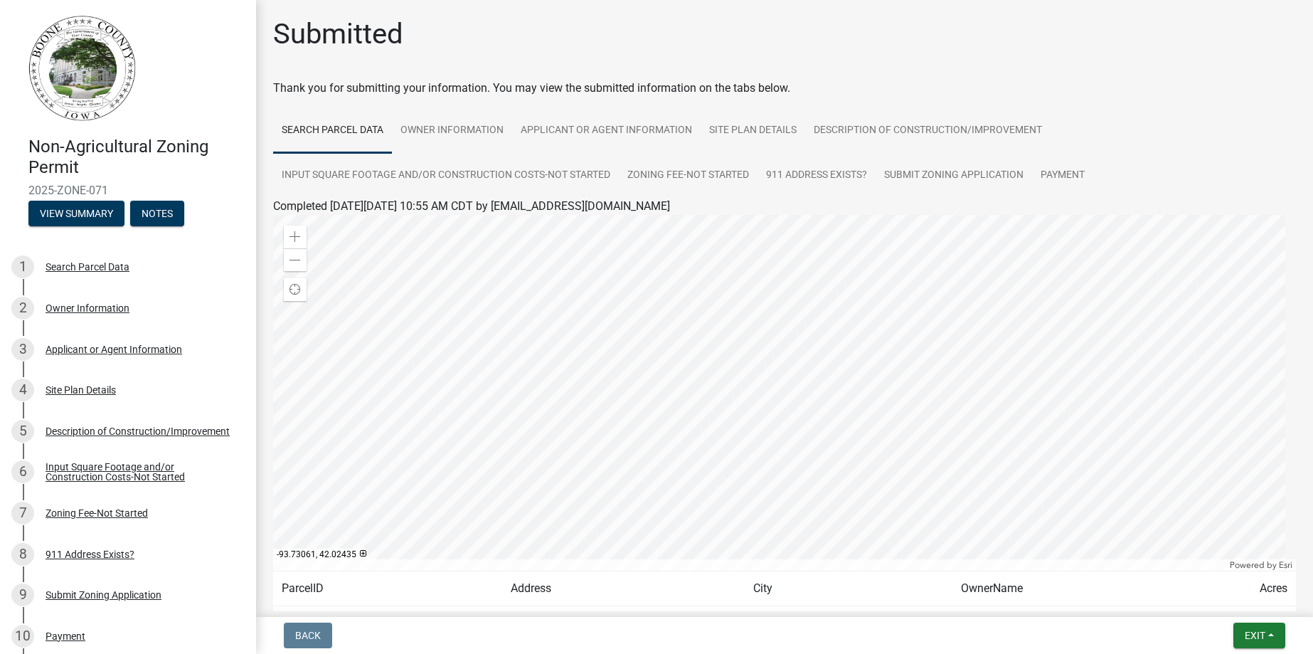
scroll to position [71, 0]
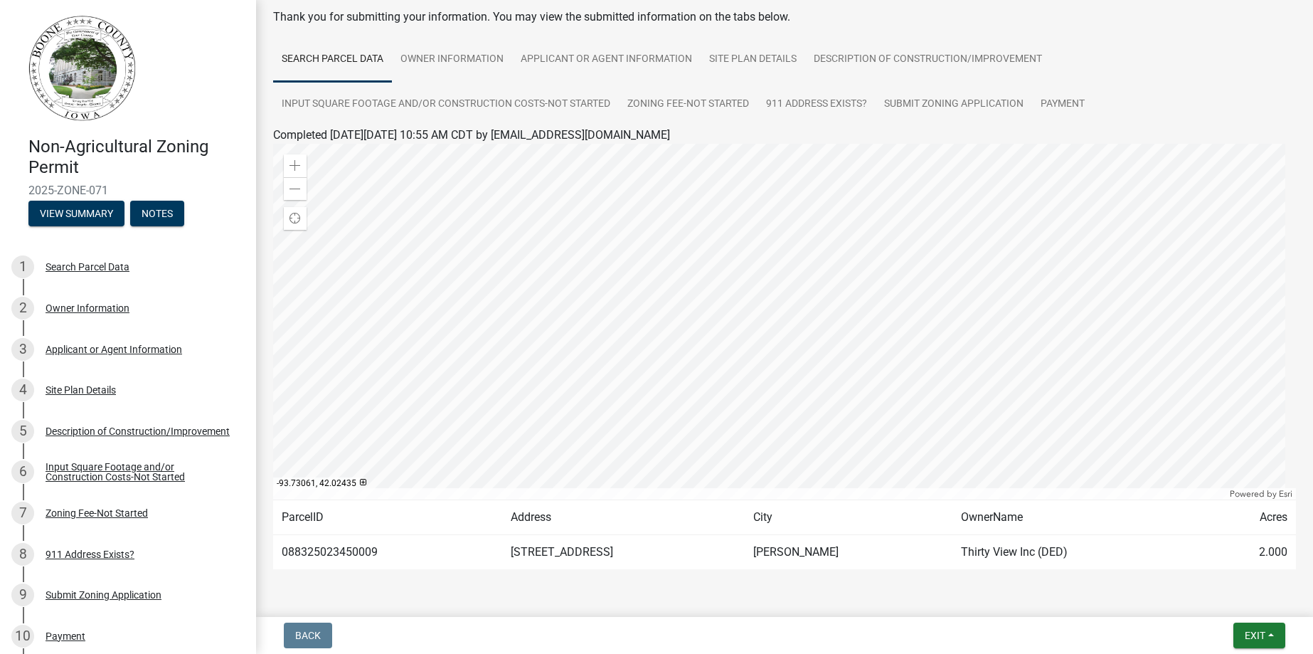
click at [59, 77] on img at bounding box center [82, 68] width 108 height 107
click at [101, 218] on button "View Summary" at bounding box center [76, 214] width 96 height 26
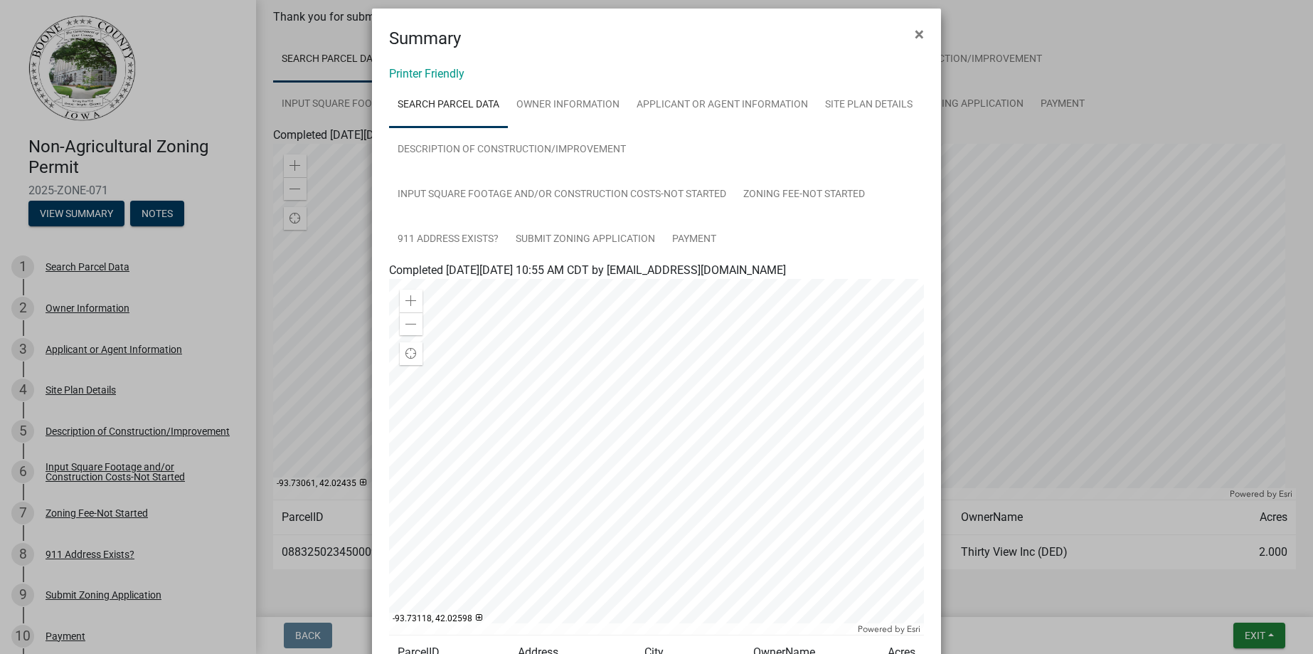
scroll to position [0, 0]
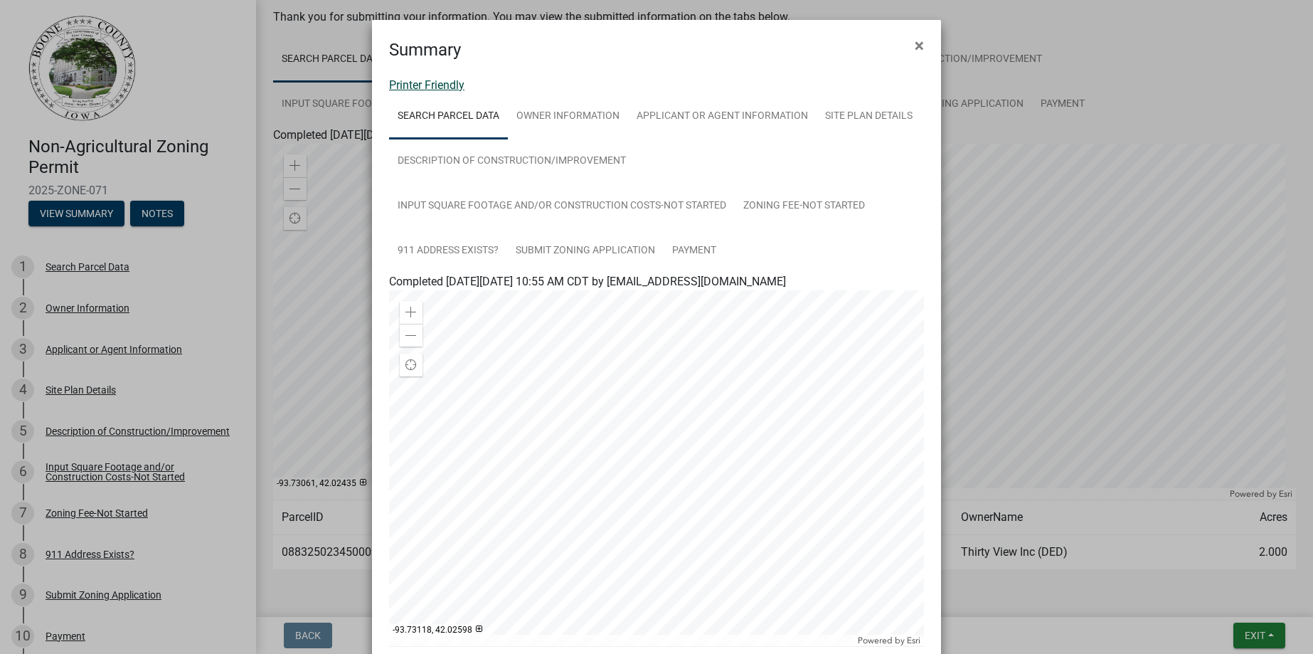
click at [423, 78] on link "Printer Friendly" at bounding box center [426, 85] width 75 height 14
